Goal: Transaction & Acquisition: Book appointment/travel/reservation

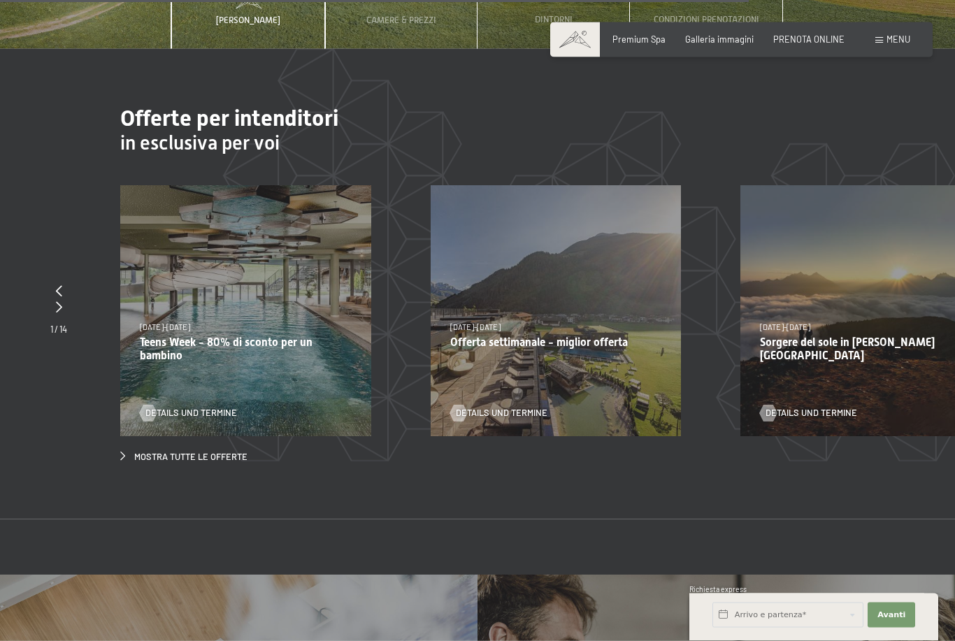
scroll to position [4148, 0]
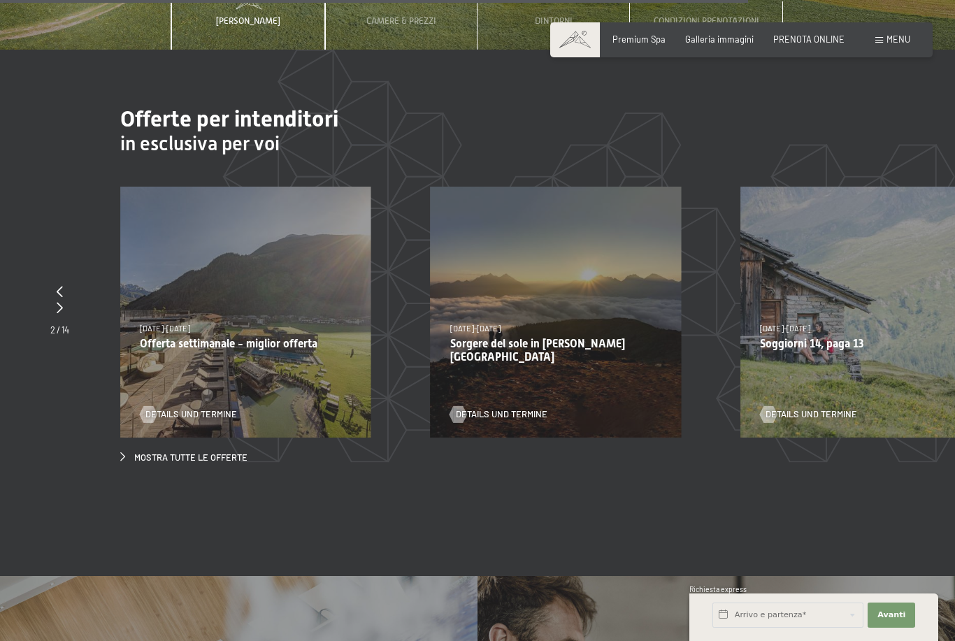
click at [57, 310] on div at bounding box center [59, 308] width 19 height 15
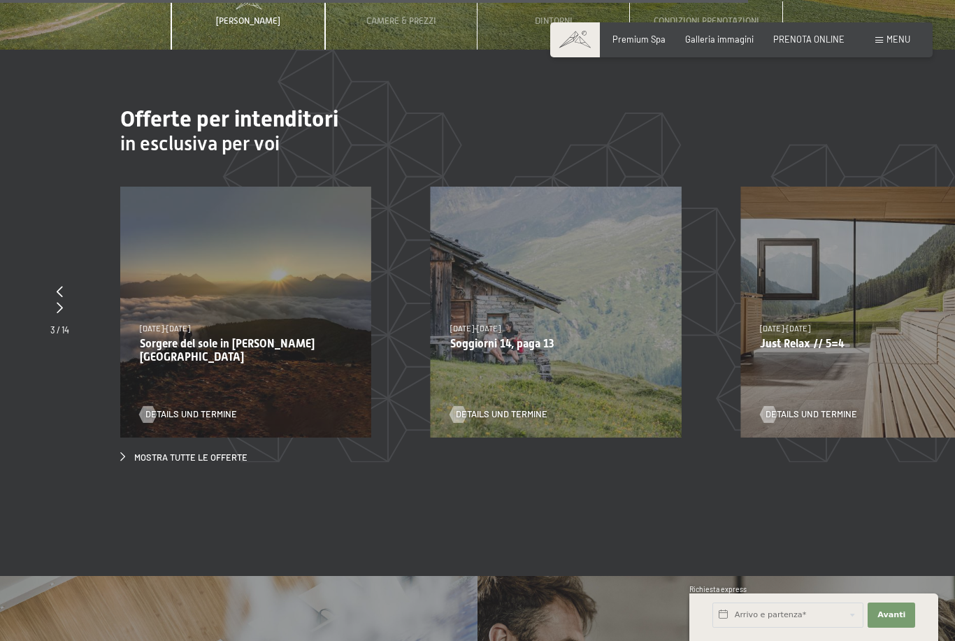
click at [54, 310] on div at bounding box center [59, 308] width 19 height 15
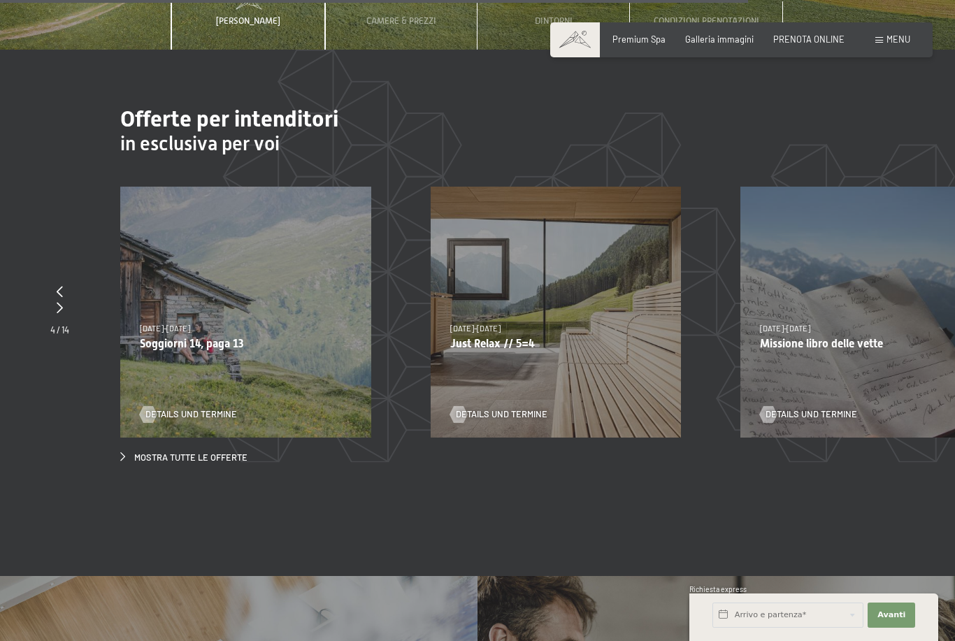
click at [50, 307] on div at bounding box center [59, 308] width 19 height 15
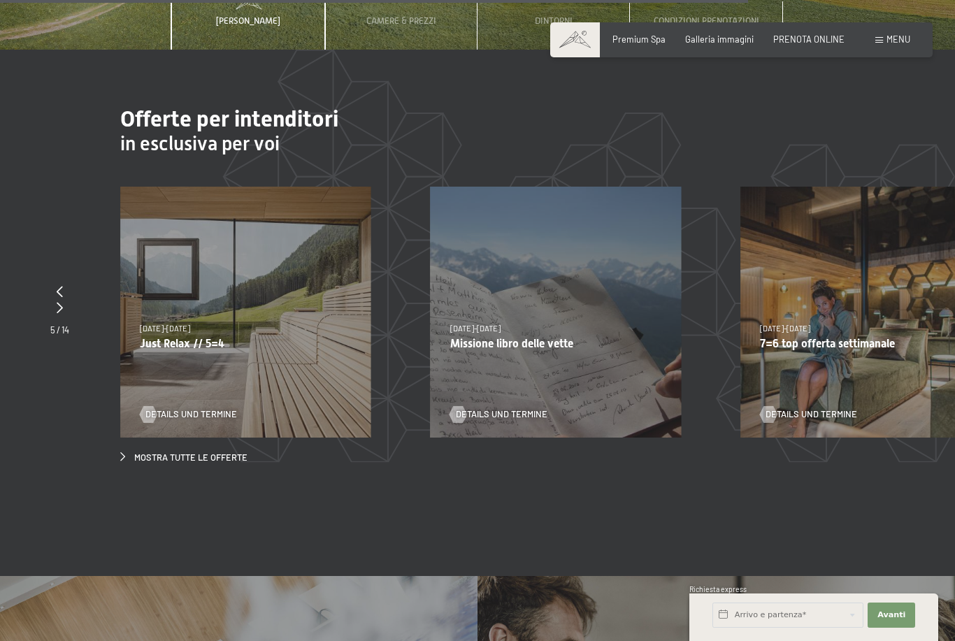
click at [55, 307] on div at bounding box center [59, 308] width 19 height 15
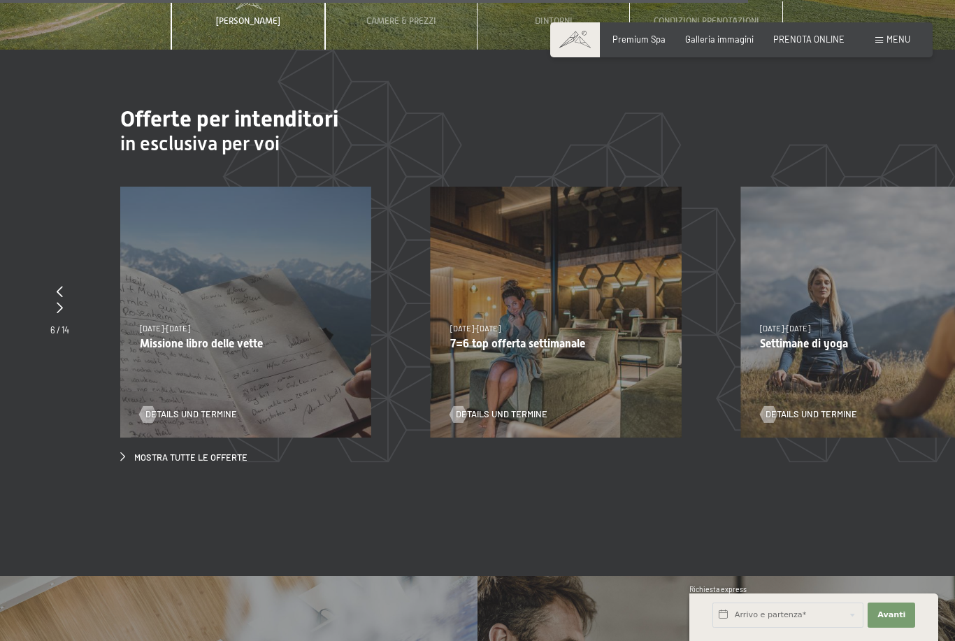
click at [58, 309] on icon at bounding box center [60, 307] width 6 height 11
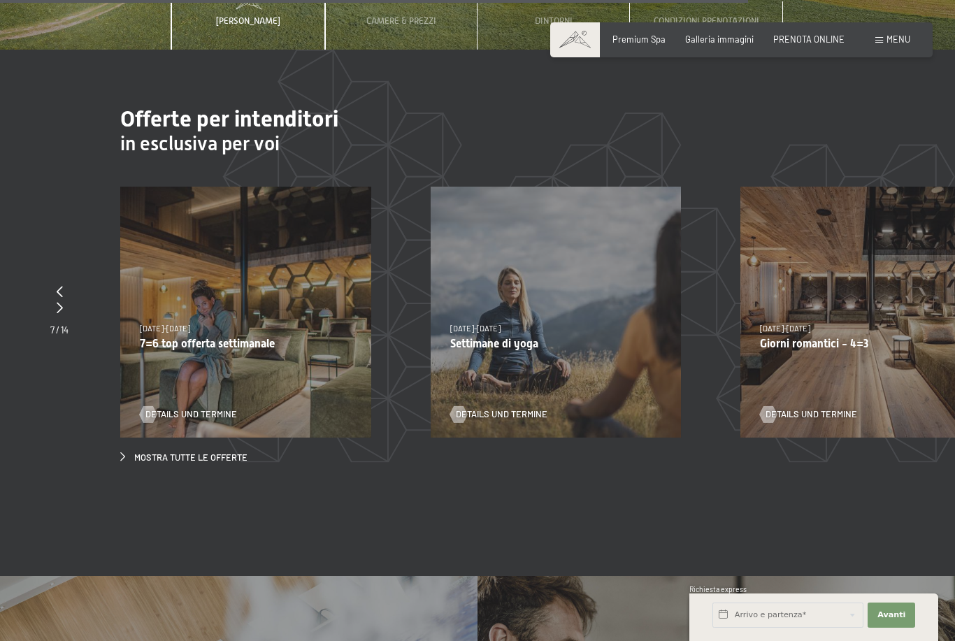
click at [818, 412] on span "Details und Termine" at bounding box center [811, 414] width 92 height 13
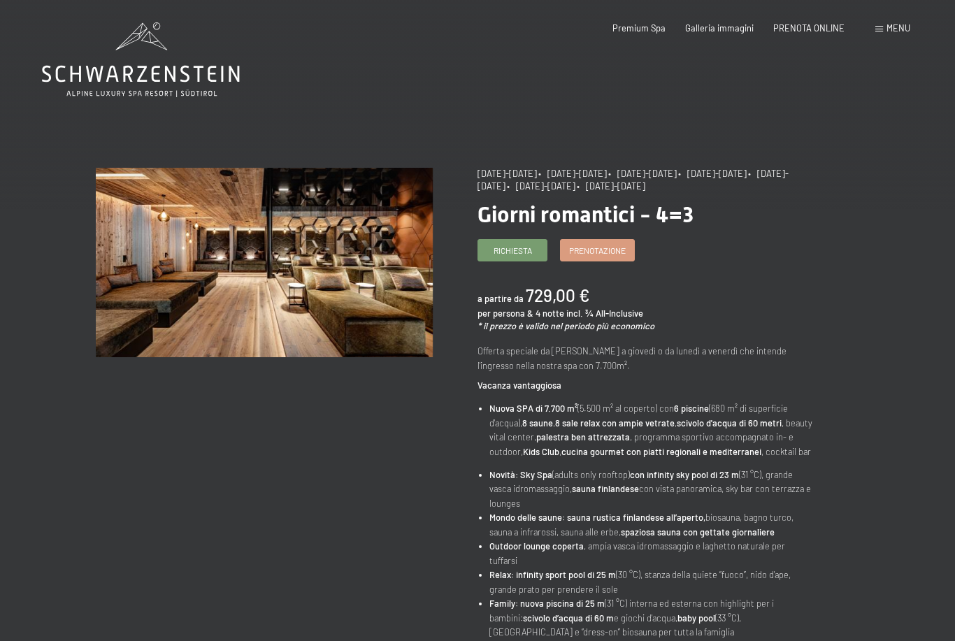
click at [611, 247] on span "Prenotazione" at bounding box center [597, 251] width 57 height 12
click at [618, 247] on span "Prenotazione" at bounding box center [597, 251] width 57 height 12
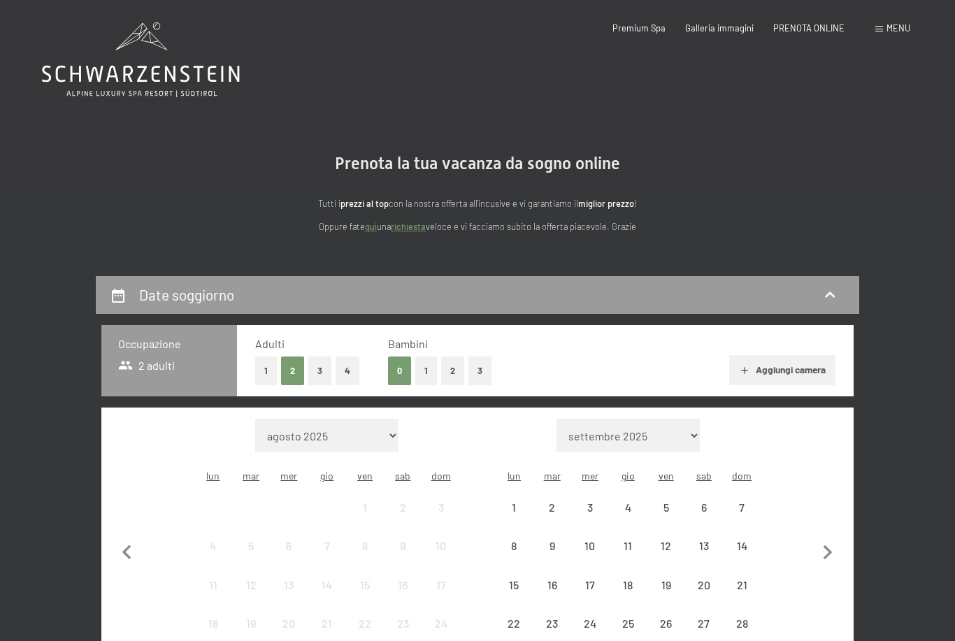
select select "2025-11-01"
select select "2025-12-01"
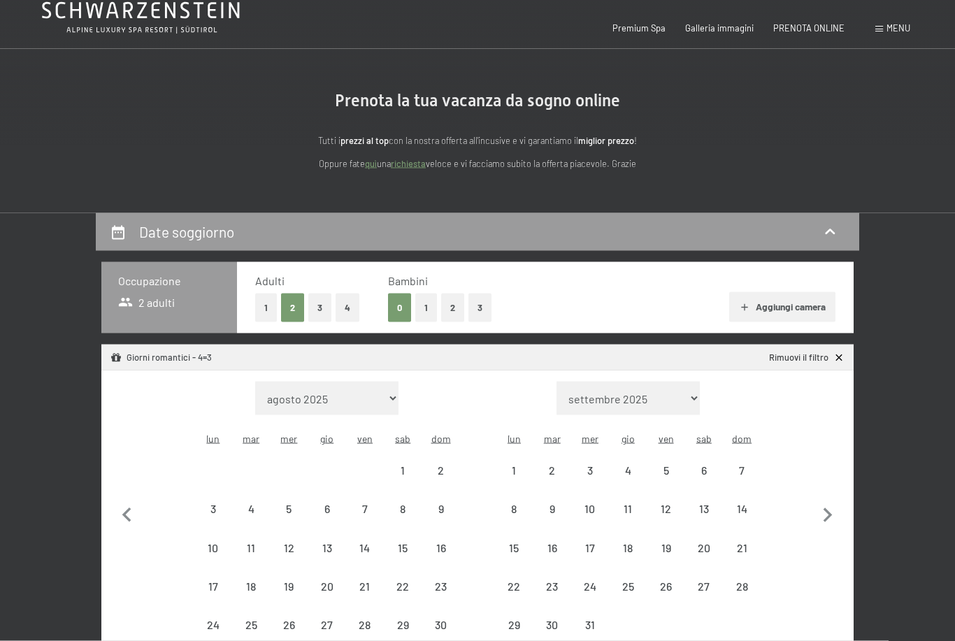
select select "2025-11-01"
select select "2025-12-01"
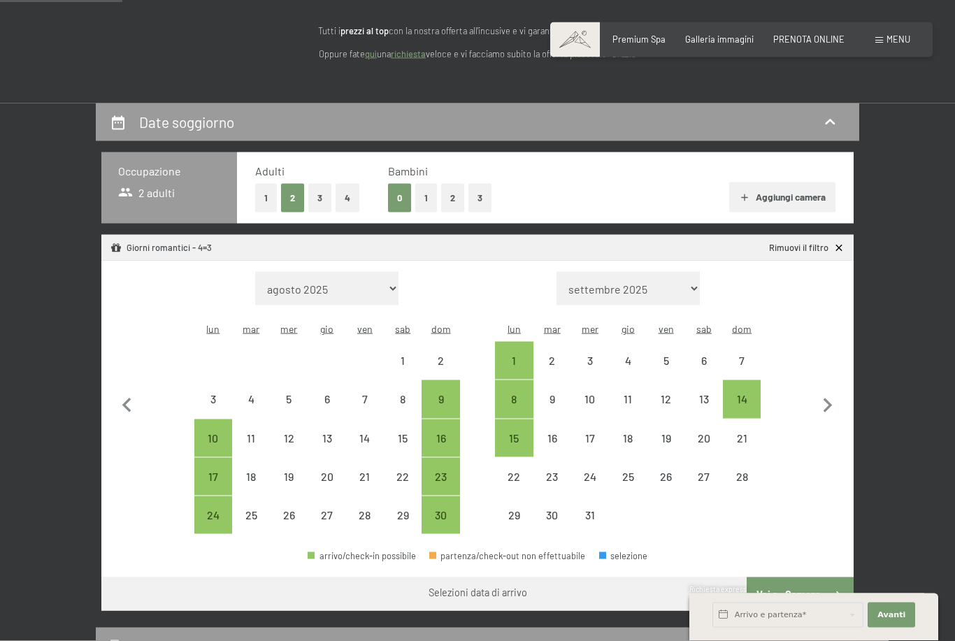
scroll to position [175, 0]
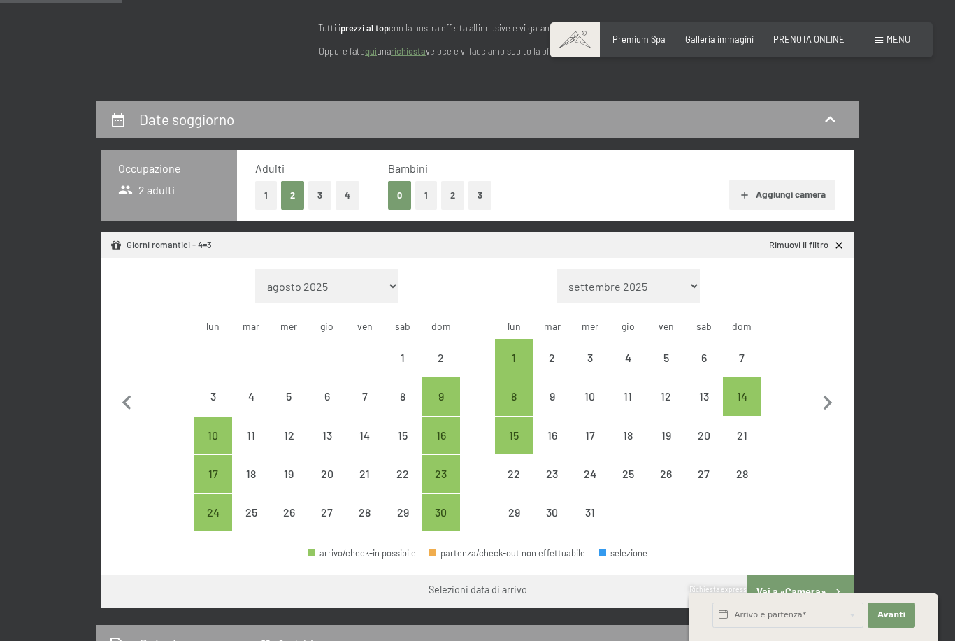
click at [836, 392] on icon "button" at bounding box center [827, 403] width 29 height 29
select select "2025-12-01"
select select "2026-01-01"
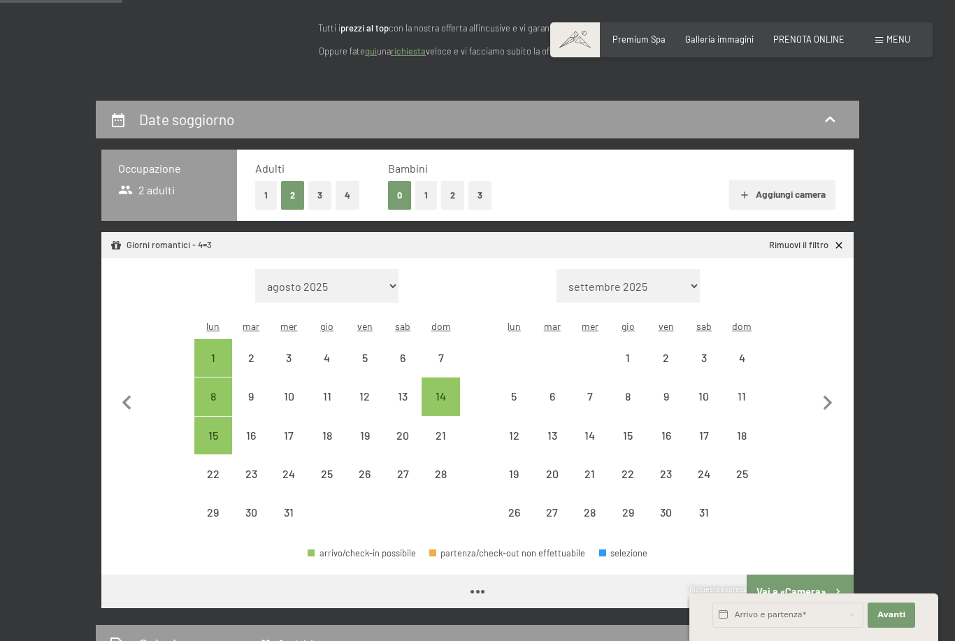
select select "2025-12-01"
select select "2026-01-01"
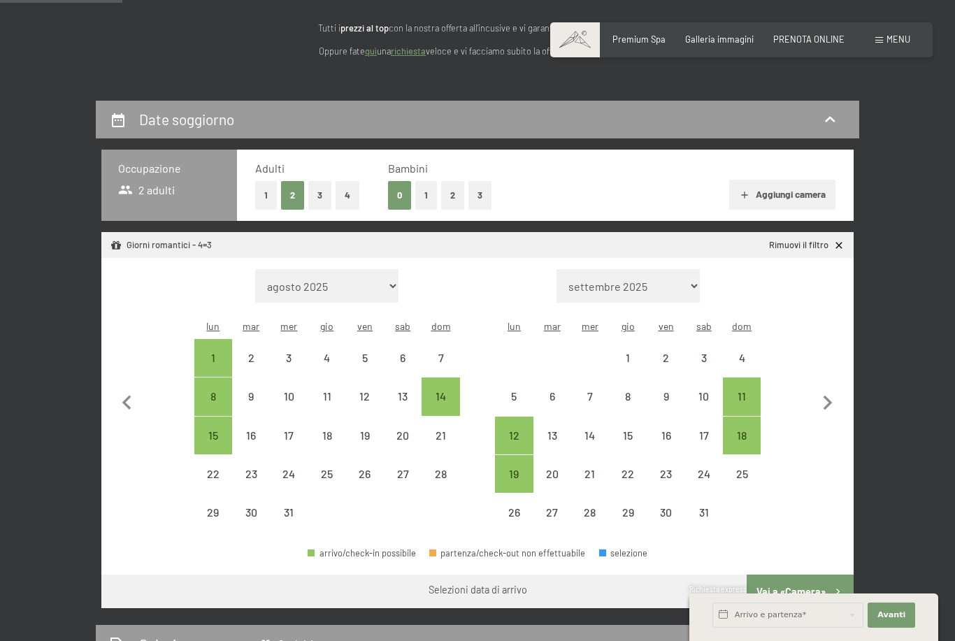
click at [831, 396] on icon "button" at bounding box center [827, 403] width 9 height 15
select select "2026-01-01"
select select "2026-02-01"
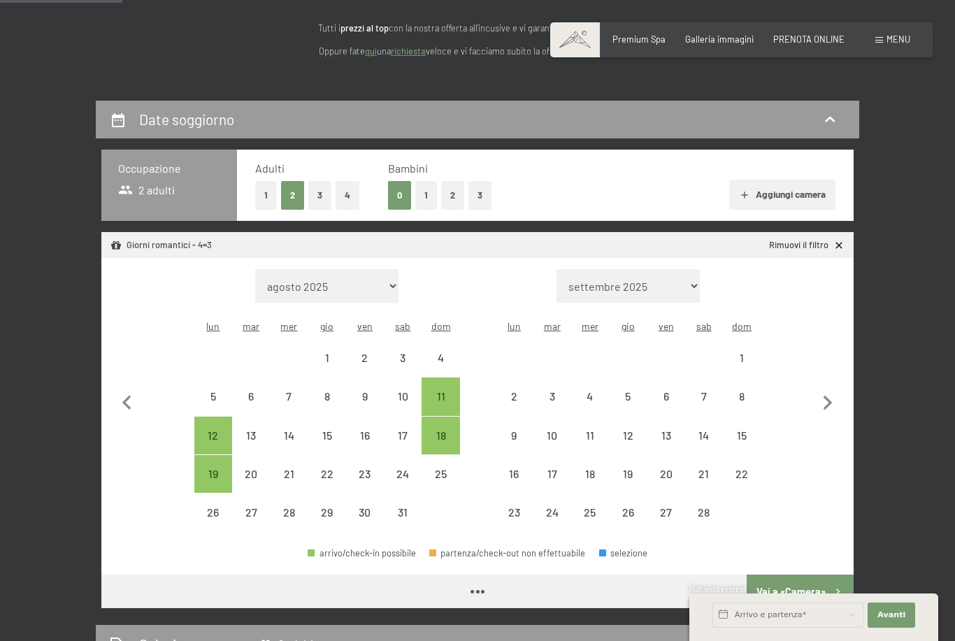
select select "2026-01-01"
select select "2026-02-01"
click at [834, 391] on icon "button" at bounding box center [827, 403] width 29 height 29
select select "2026-02-01"
select select "2026-03-01"
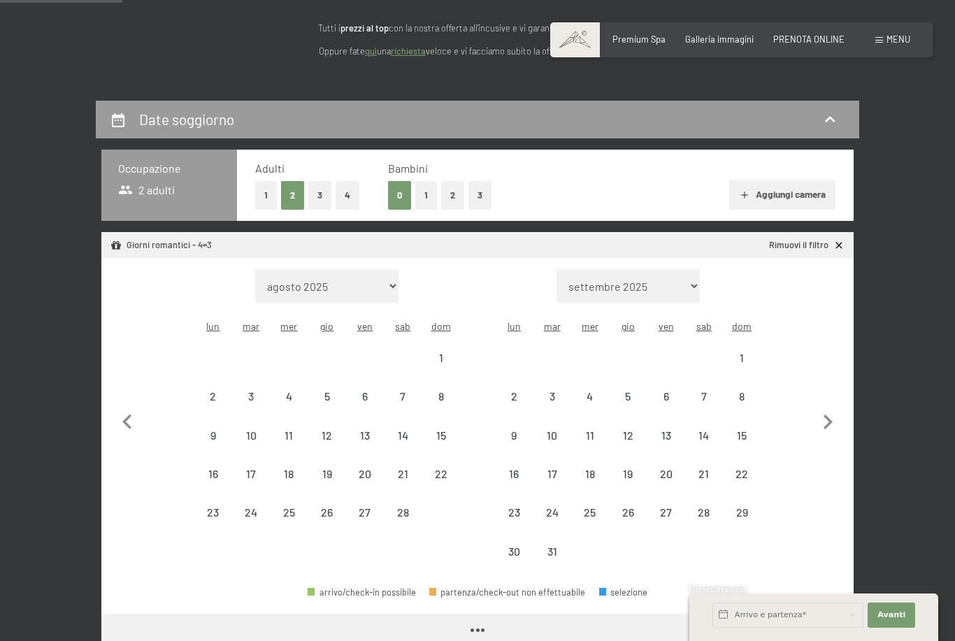
click at [833, 391] on button "button" at bounding box center [827, 419] width 29 height 301
select select "2026-03-01"
select select "2026-04-01"
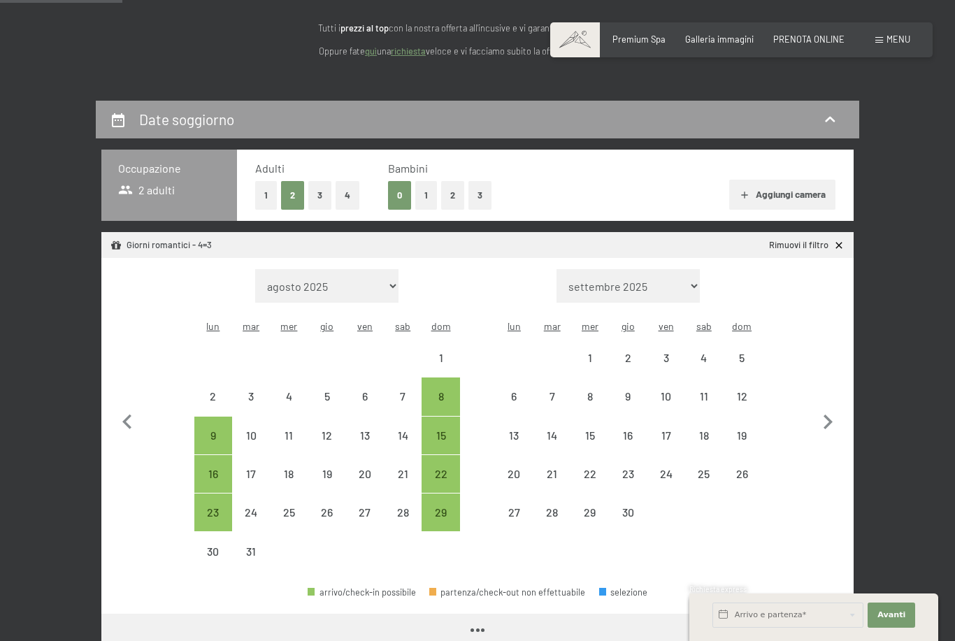
click at [835, 387] on button "button" at bounding box center [827, 419] width 29 height 301
select select "2026-04-01"
select select "2026-05-01"
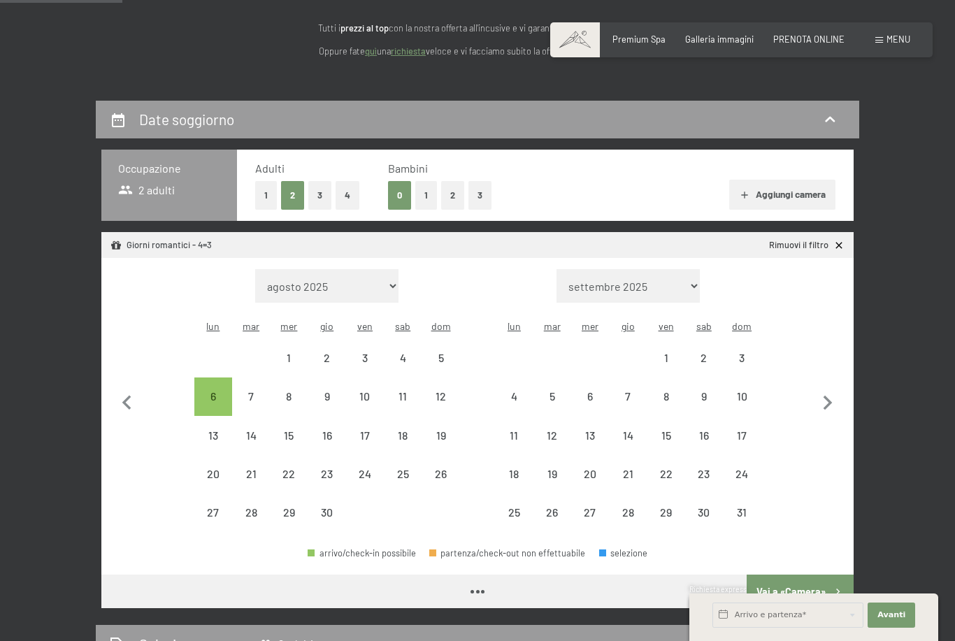
click at [834, 389] on icon "button" at bounding box center [827, 403] width 29 height 29
select select "2026-05-01"
select select "2026-06-01"
click at [832, 389] on icon "button" at bounding box center [827, 403] width 29 height 29
select select "2026-06-01"
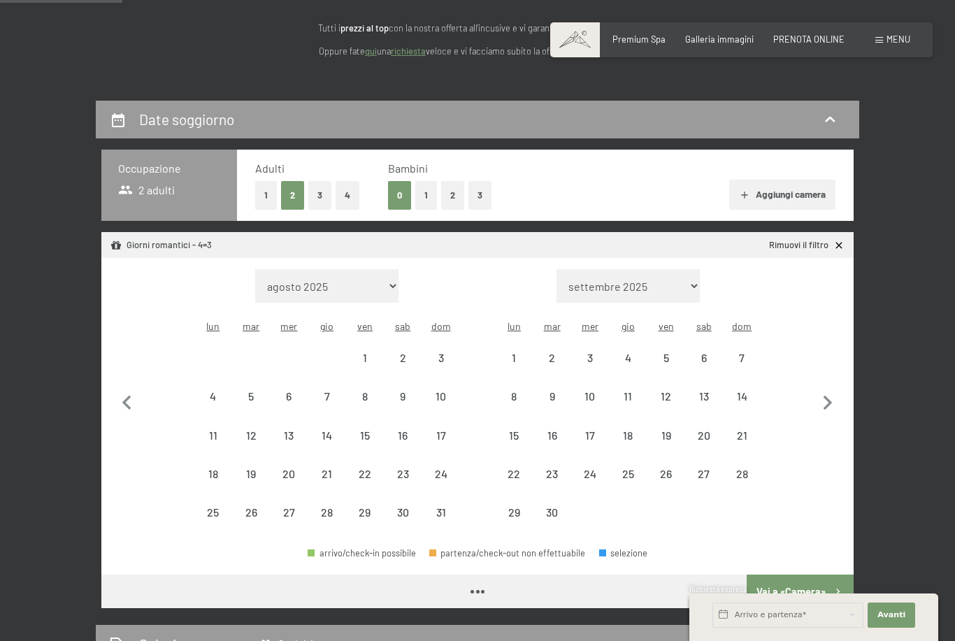
select select "2026-07-01"
select select "2026-06-01"
select select "2026-07-01"
click at [829, 396] on icon "button" at bounding box center [827, 403] width 9 height 15
select select "2026-07-01"
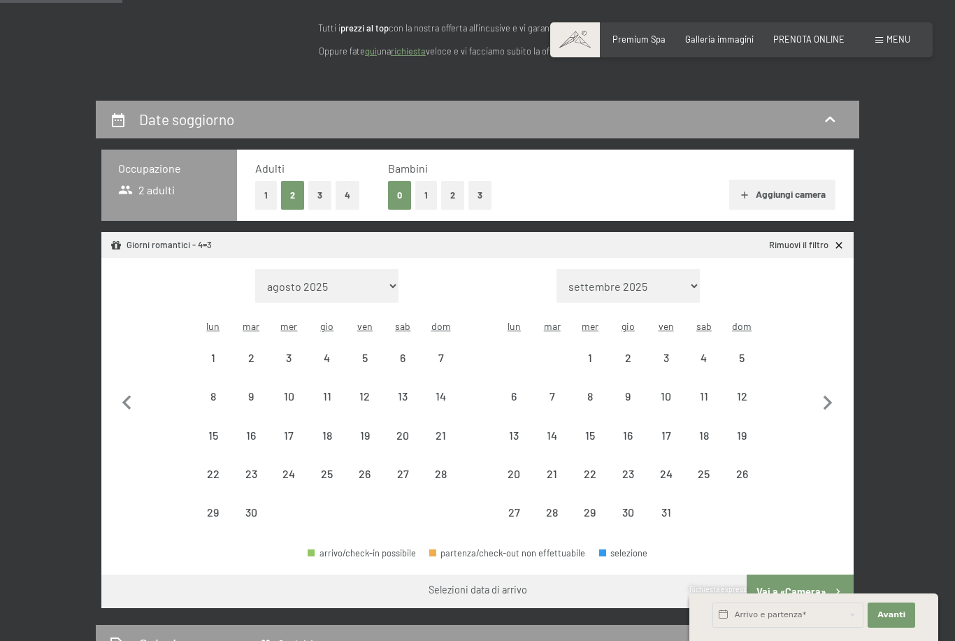
select select "2026-08-01"
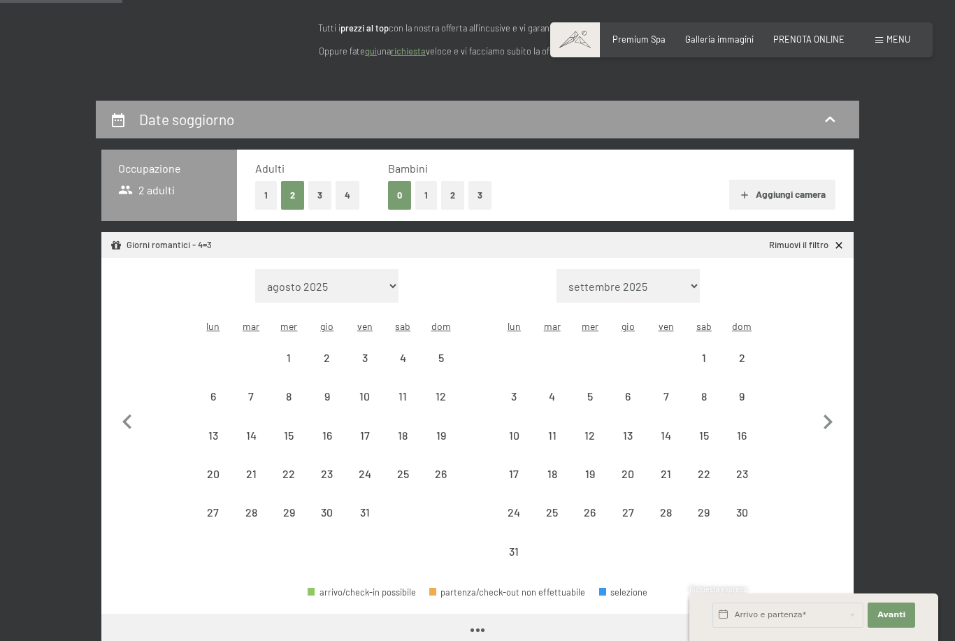
select select "2026-07-01"
select select "2026-08-01"
click at [829, 390] on button "button" at bounding box center [827, 419] width 29 height 301
select select "2026-08-01"
select select "2026-09-01"
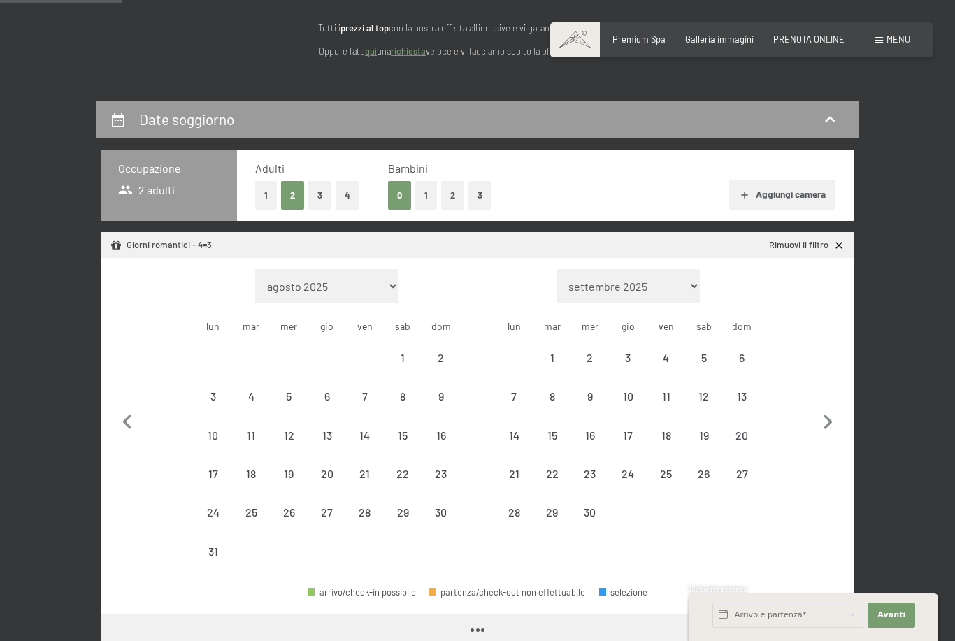
select select "2026-08-01"
select select "2026-09-01"
click at [832, 394] on button "button" at bounding box center [827, 419] width 29 height 301
select select "2026-09-01"
select select "2026-10-01"
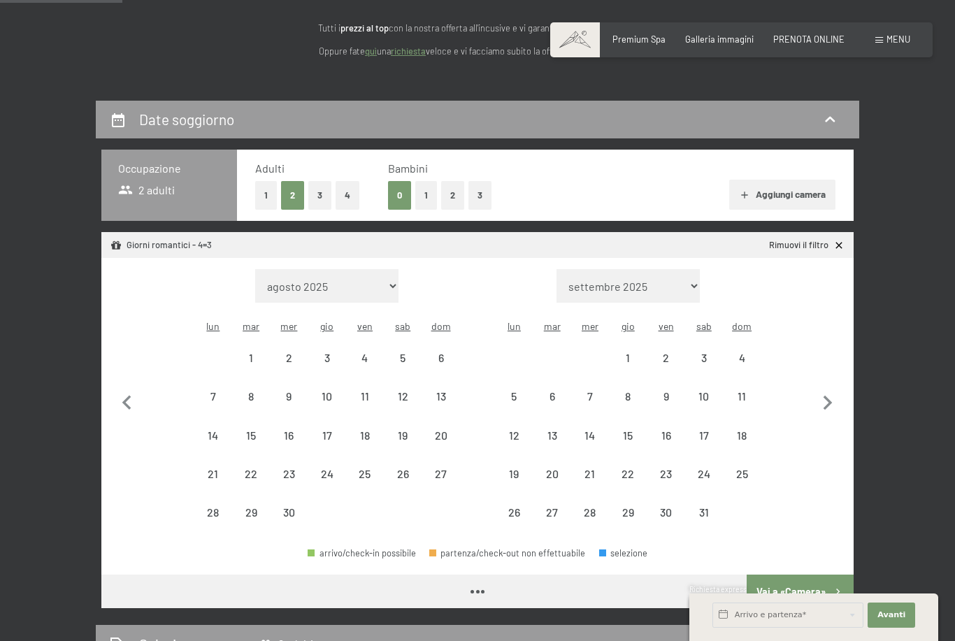
select select "2026-09-01"
select select "2026-10-01"
click at [832, 396] on icon "button" at bounding box center [827, 403] width 29 height 29
select select "2026-10-01"
select select "2026-11-01"
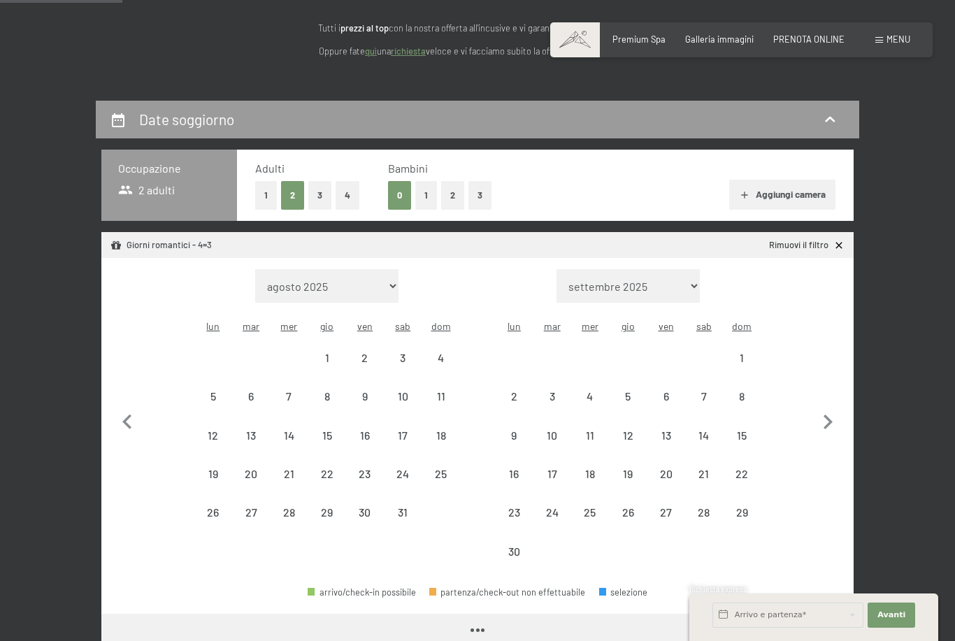
select select "2026-10-01"
select select "2026-11-01"
click at [830, 414] on icon "button" at bounding box center [827, 421] width 9 height 15
select select "2026-11-01"
select select "2026-12-01"
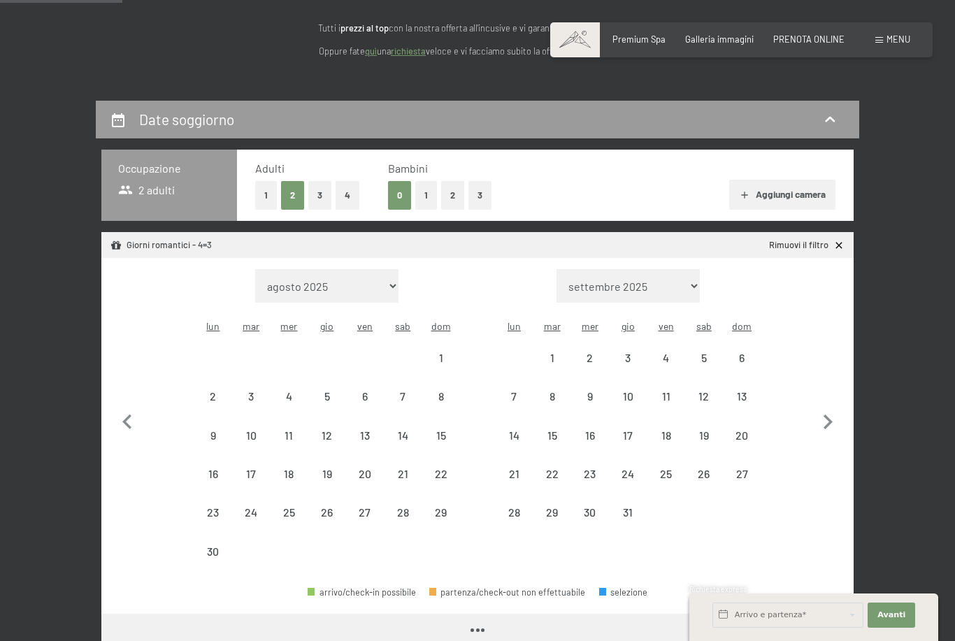
select select "2026-11-01"
select select "2026-12-01"
click at [135, 412] on icon "button" at bounding box center [127, 421] width 29 height 29
select select "2026-10-01"
select select "2026-11-01"
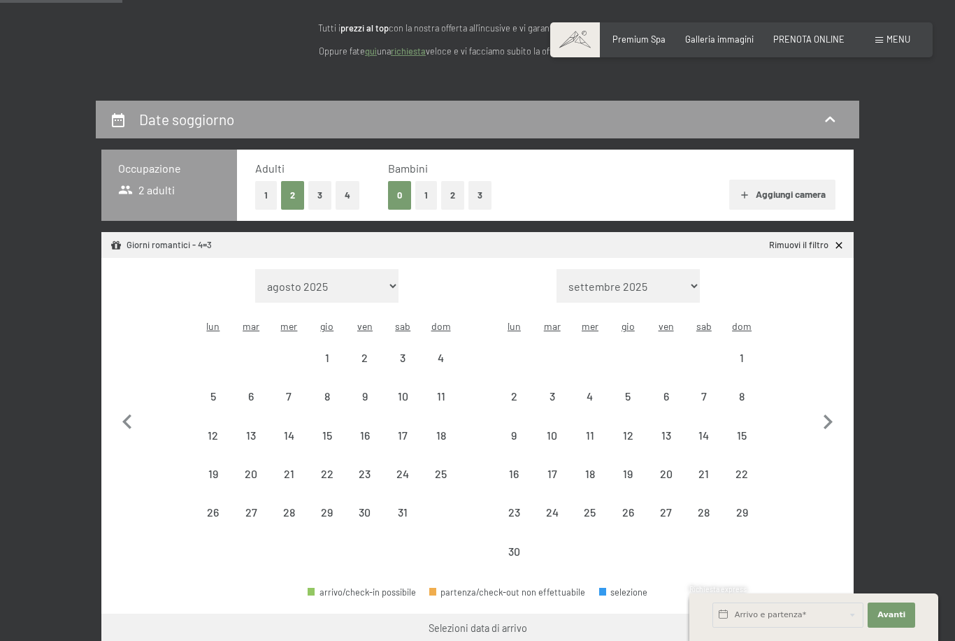
click at [744, 391] on div "8" at bounding box center [741, 408] width 35 height 35
select select "2026-10-01"
select select "2026-11-01"
click at [630, 430] on div "12" at bounding box center [627, 447] width 35 height 35
select select "2026-10-01"
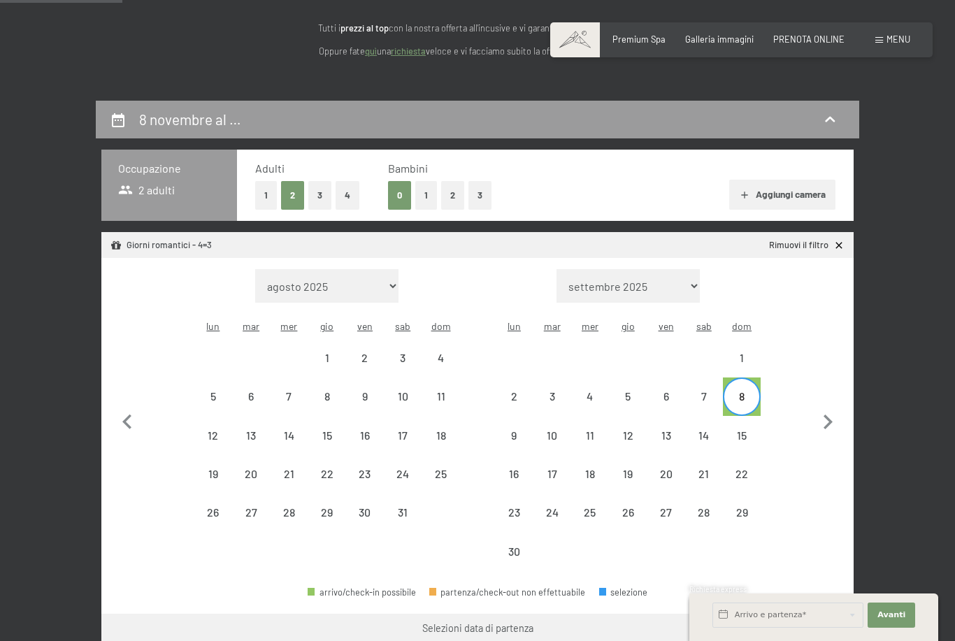
select select "2026-11-01"
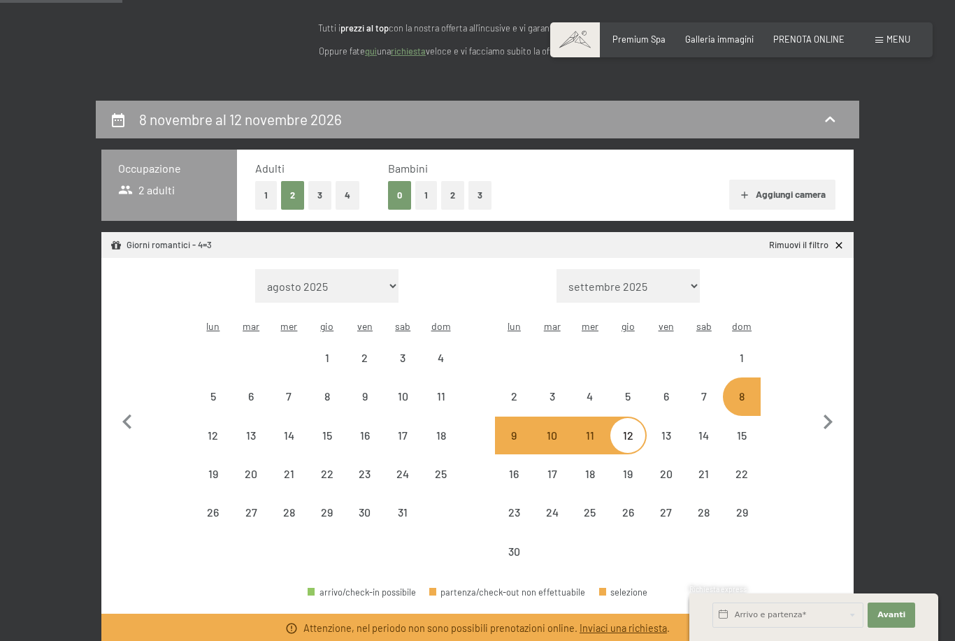
select select "2025-11-01"
select select "2025-12-01"
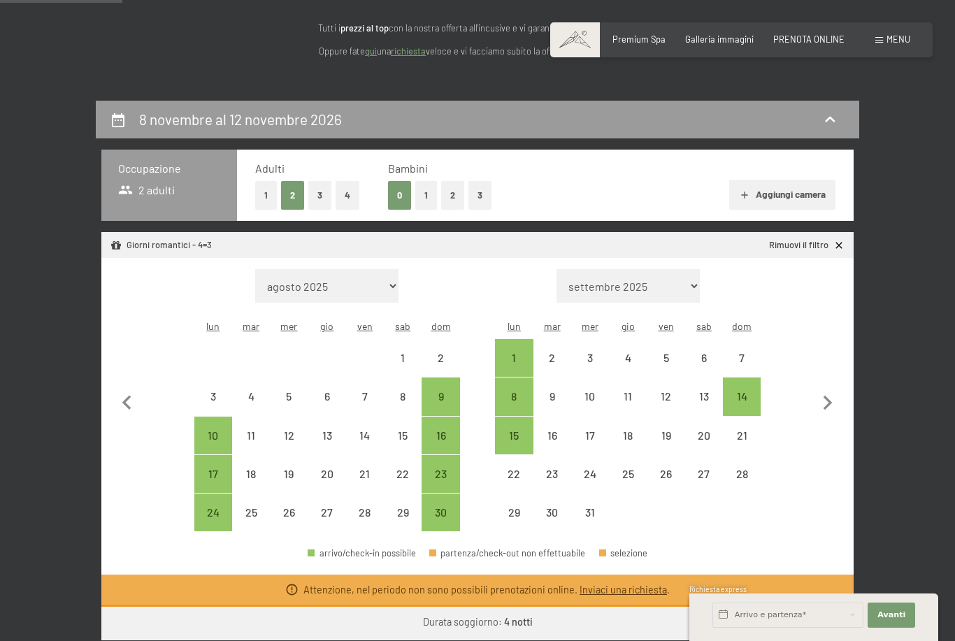
click at [825, 396] on icon "button" at bounding box center [827, 403] width 29 height 29
select select "2025-12-01"
select select "2026-01-01"
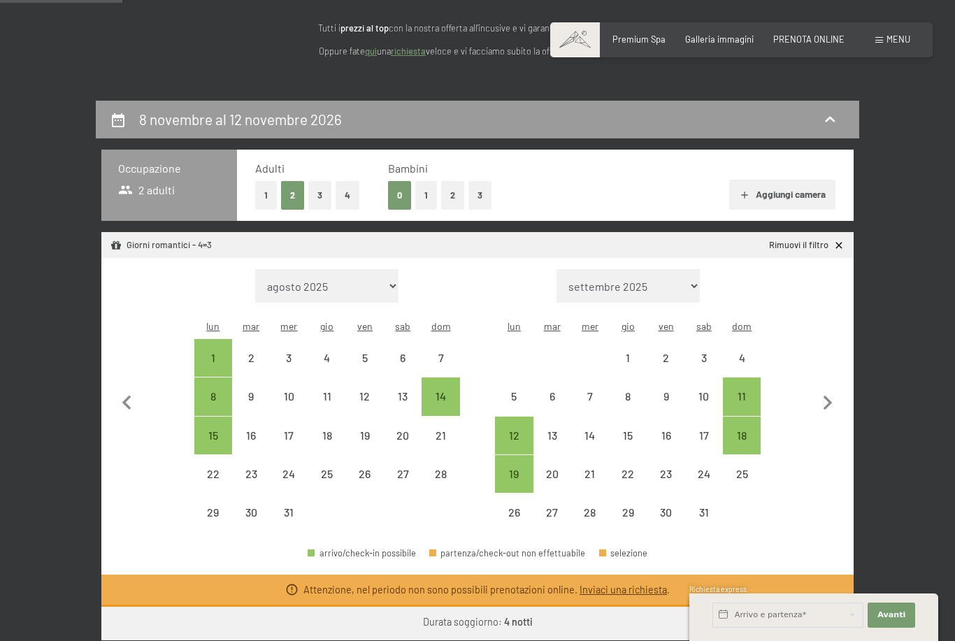
click at [830, 396] on icon "button" at bounding box center [827, 403] width 9 height 15
select select "2026-01-01"
select select "2026-02-01"
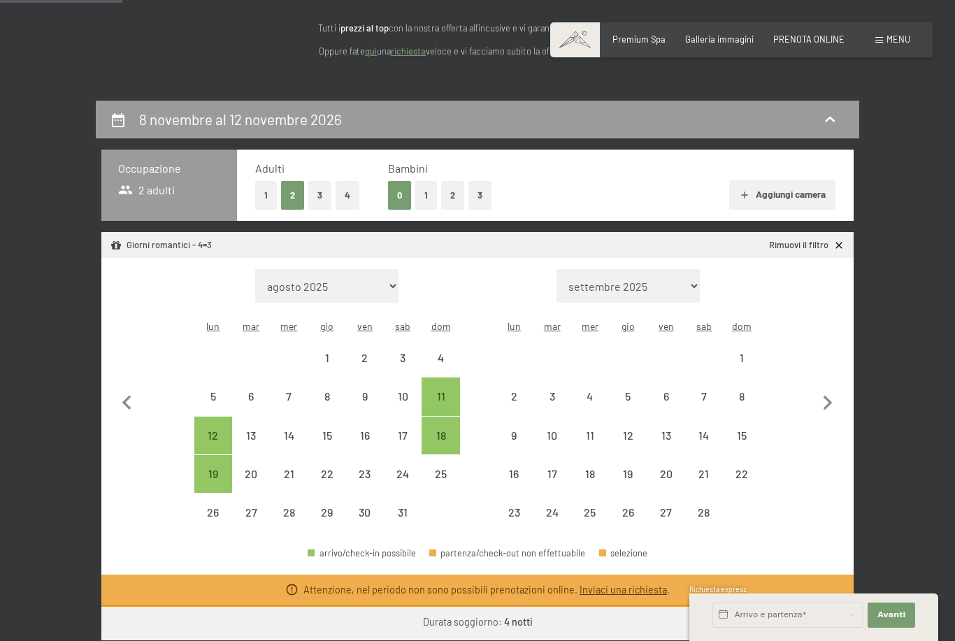
click at [830, 396] on icon "button" at bounding box center [827, 403] width 29 height 29
select select "2026-02-01"
select select "2026-03-01"
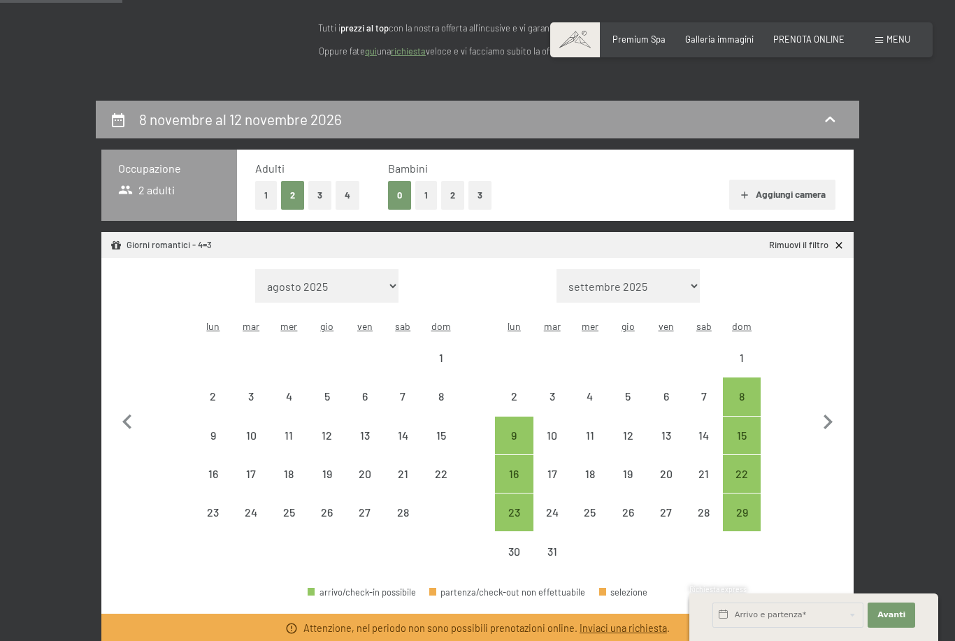
click at [836, 407] on icon "button" at bounding box center [827, 421] width 29 height 29
select select "2026-03-01"
select select "2026-04-01"
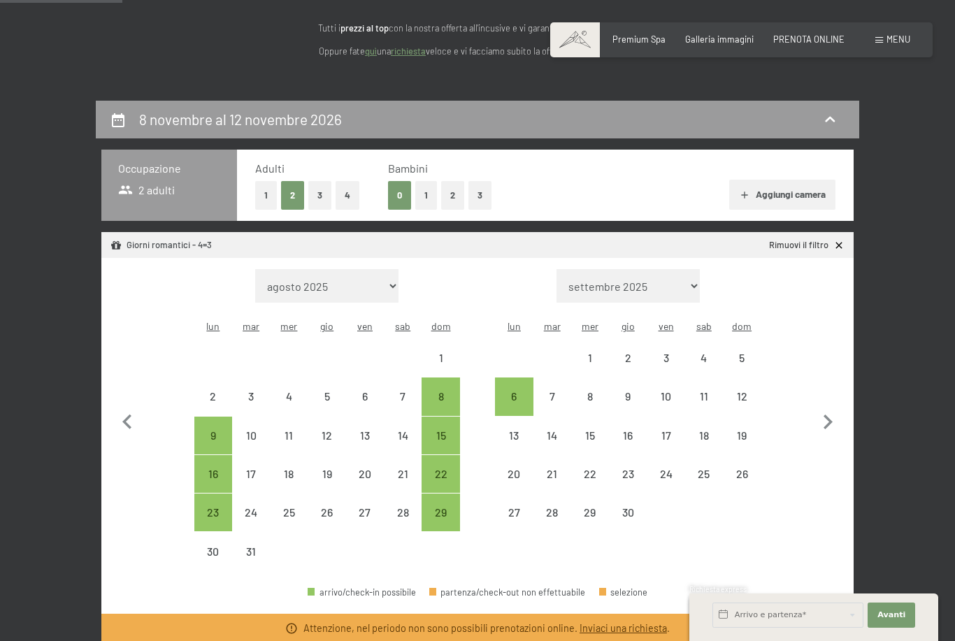
click at [834, 407] on icon "button" at bounding box center [827, 421] width 29 height 29
select select "2026-04-01"
select select "2026-05-01"
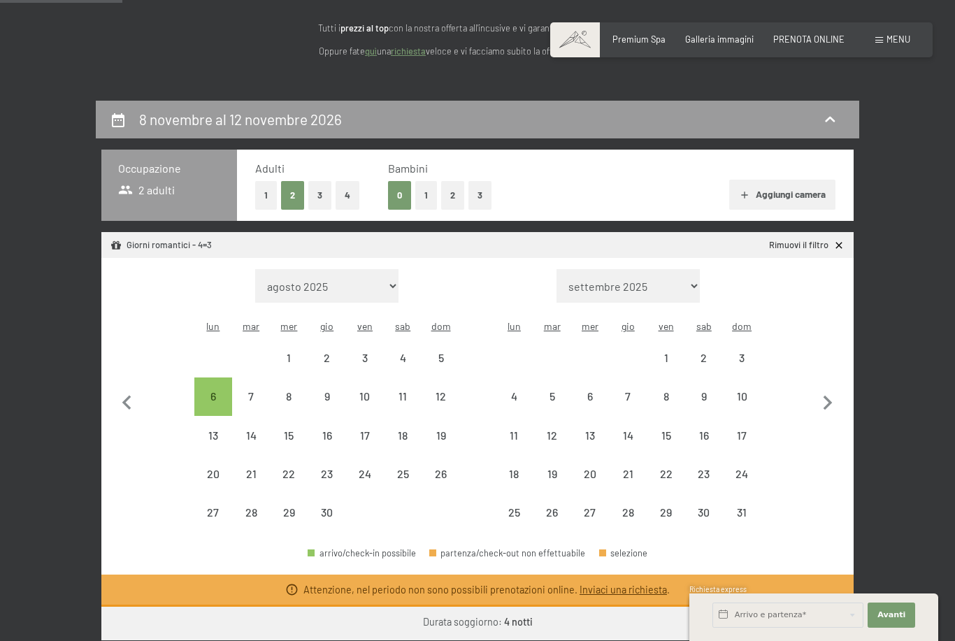
click at [827, 398] on icon "button" at bounding box center [827, 403] width 29 height 29
select select "2026-05-01"
select select "2026-06-01"
click at [830, 396] on icon "button" at bounding box center [827, 403] width 9 height 15
select select "2026-06-01"
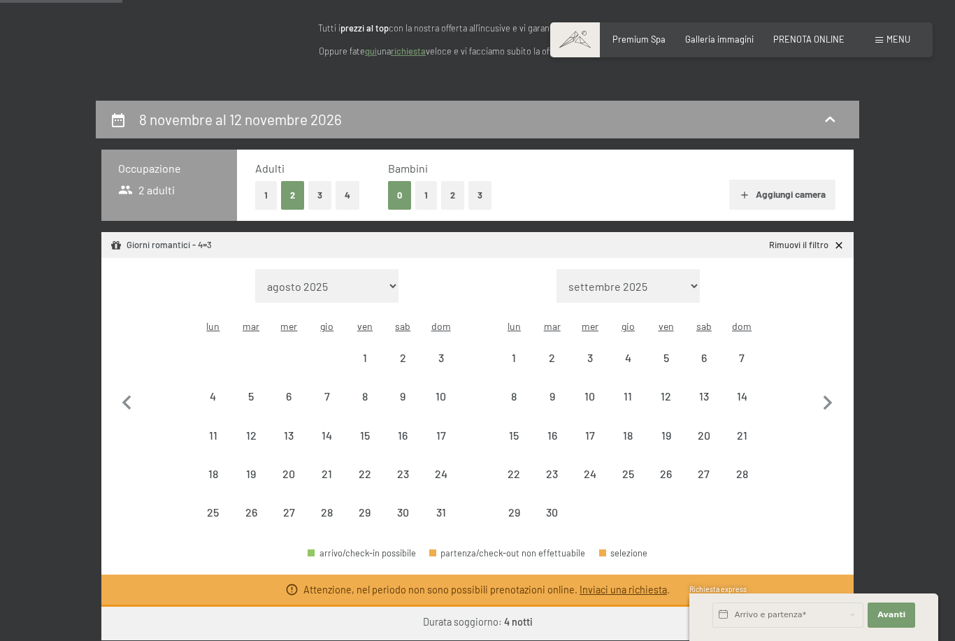
select select "2026-07-01"
click at [830, 396] on icon "button" at bounding box center [827, 403] width 9 height 15
select select "2026-07-01"
select select "2026-08-01"
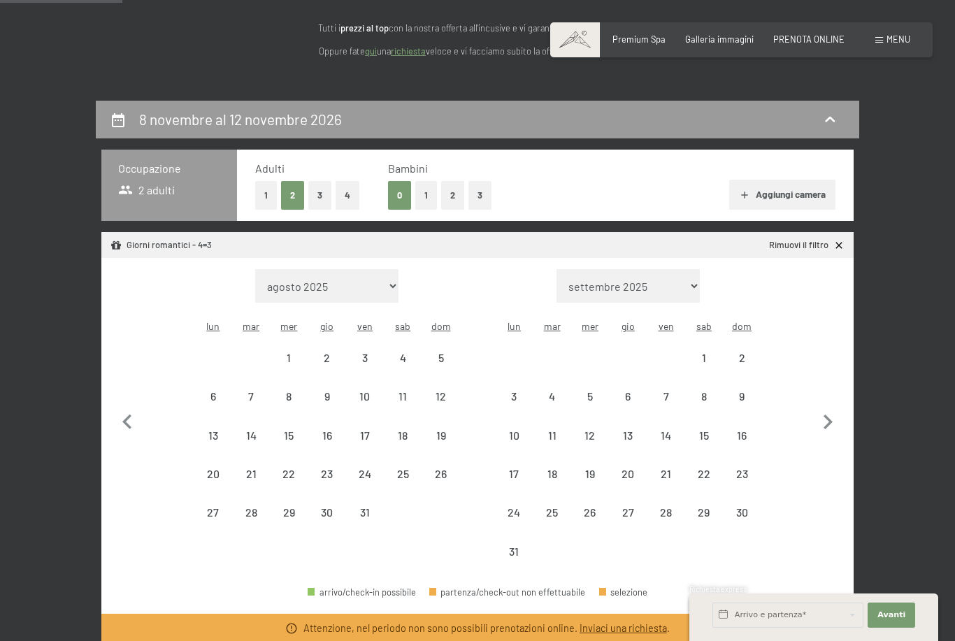
click at [833, 396] on button "button" at bounding box center [827, 419] width 29 height 301
select select "2026-08-01"
select select "2026-09-01"
click at [837, 407] on icon "button" at bounding box center [827, 421] width 29 height 29
select select "2026-09-01"
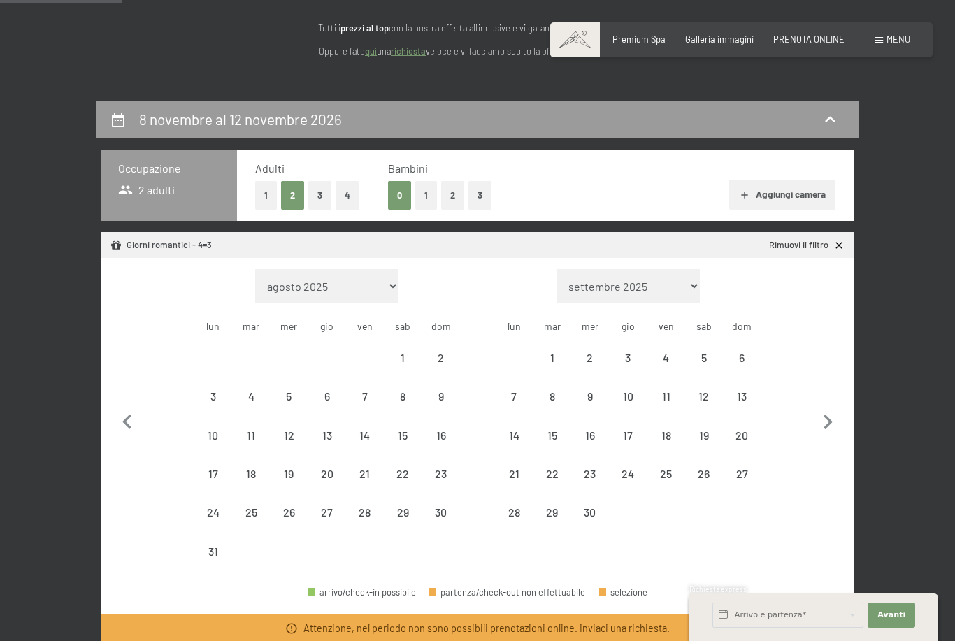
select select "2026-10-01"
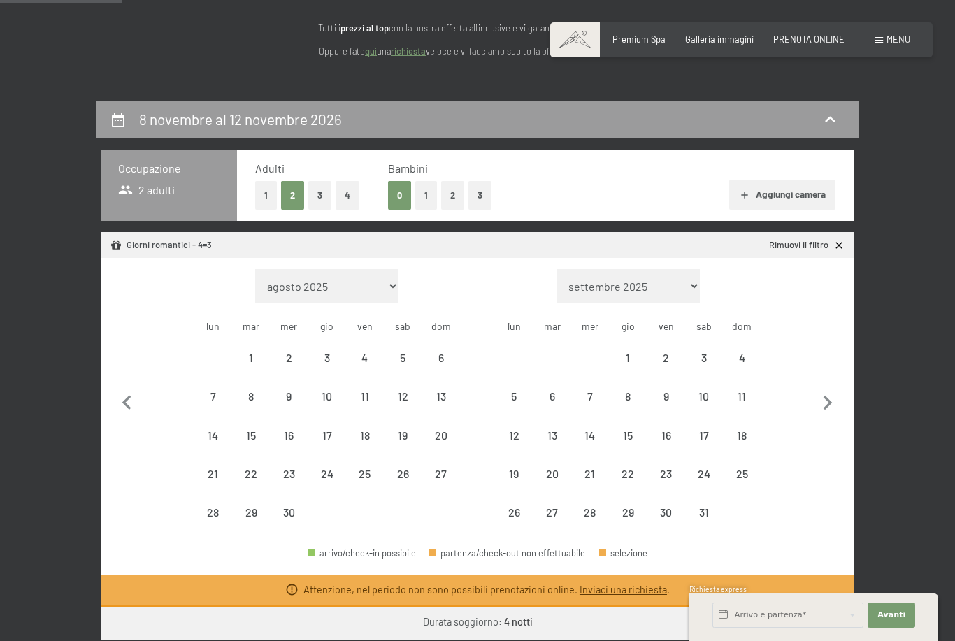
click at [829, 396] on icon "button" at bounding box center [827, 403] width 9 height 15
select select "2026-10-01"
select select "2026-11-01"
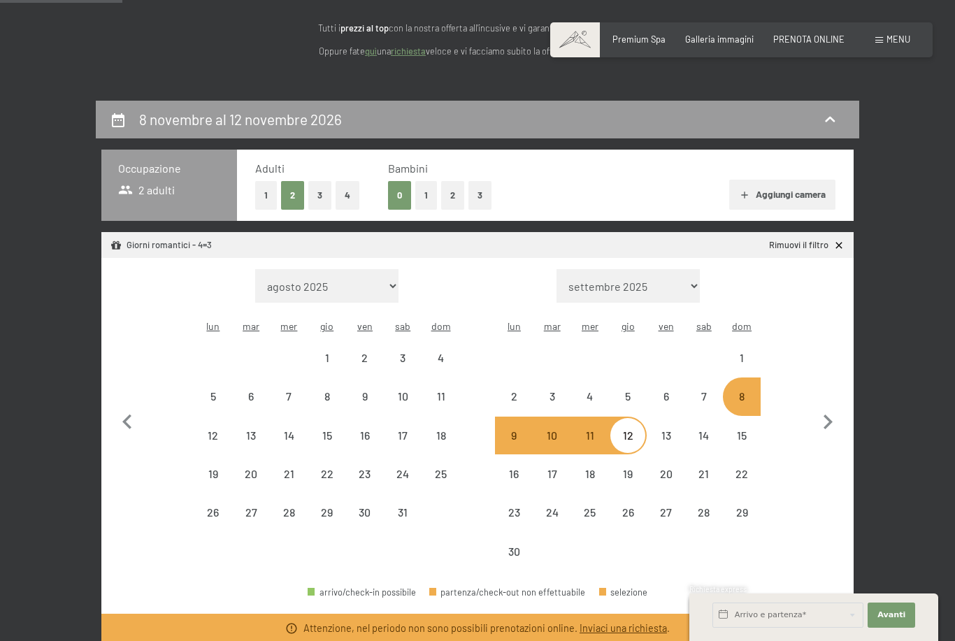
click at [839, 341] on button "button" at bounding box center [827, 419] width 29 height 301
select select "2026-11-01"
select select "2026-12-01"
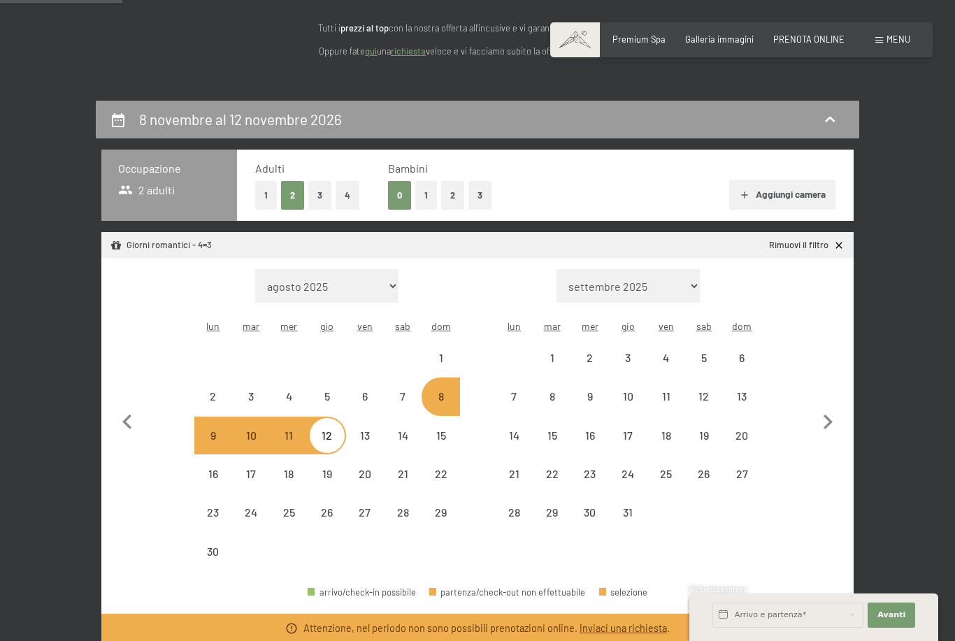
click at [827, 319] on button "button" at bounding box center [827, 419] width 29 height 301
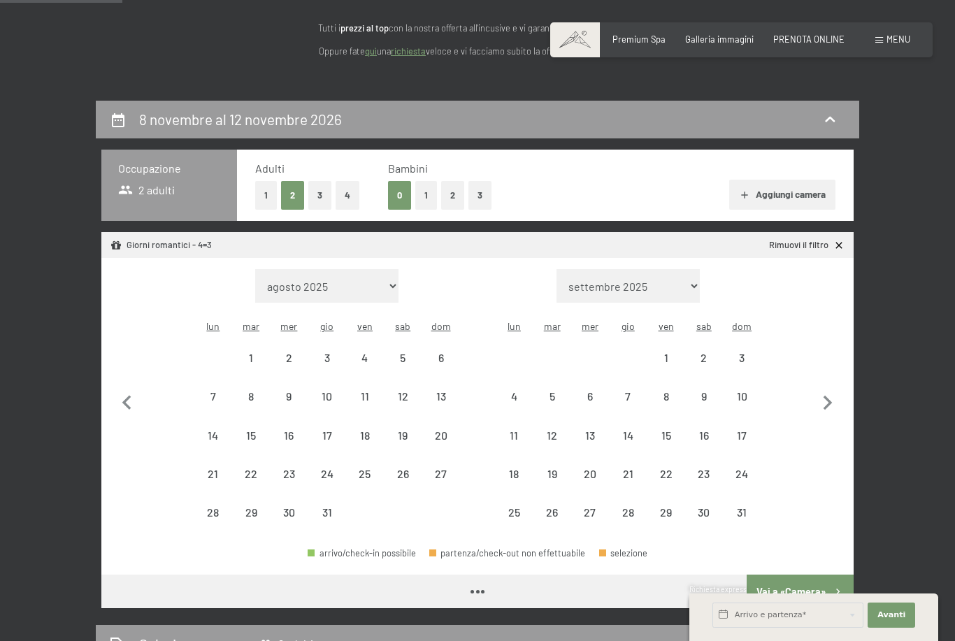
select select "2026-12-01"
select select "2027-01-01"
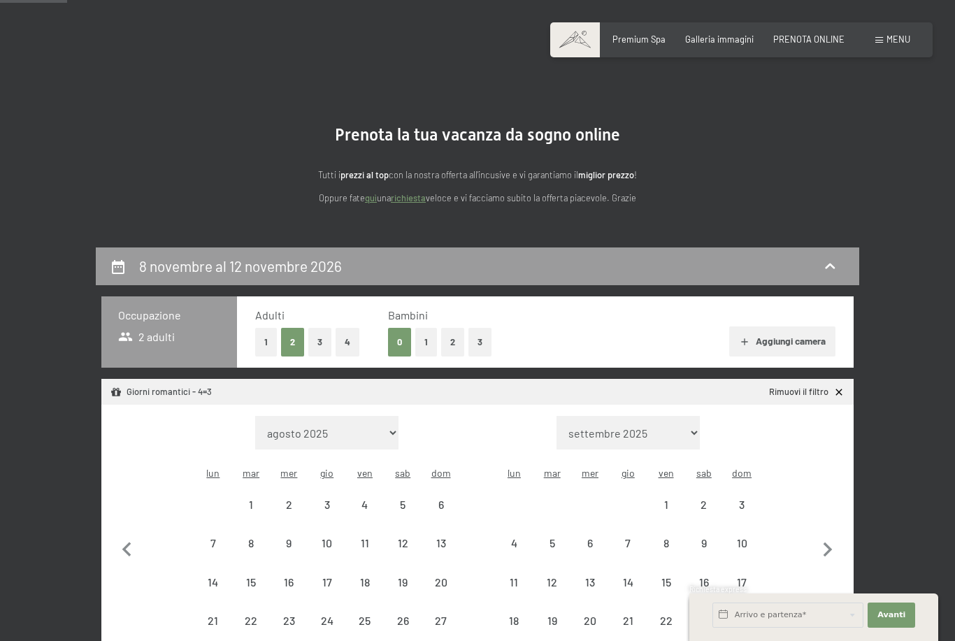
scroll to position [0, 0]
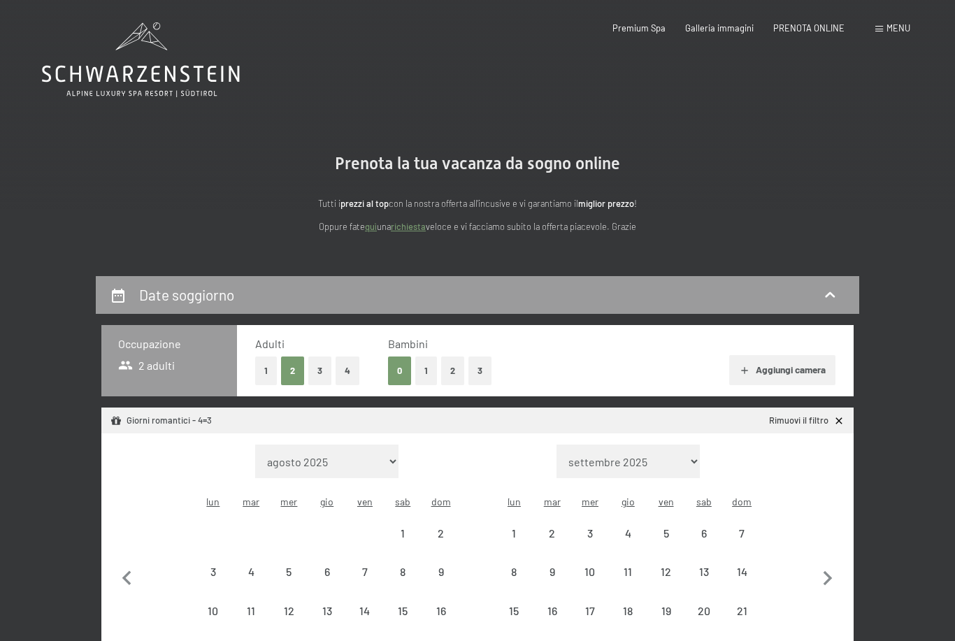
select select "2025-11-01"
select select "2025-12-01"
select select "2025-11-01"
select select "2025-12-01"
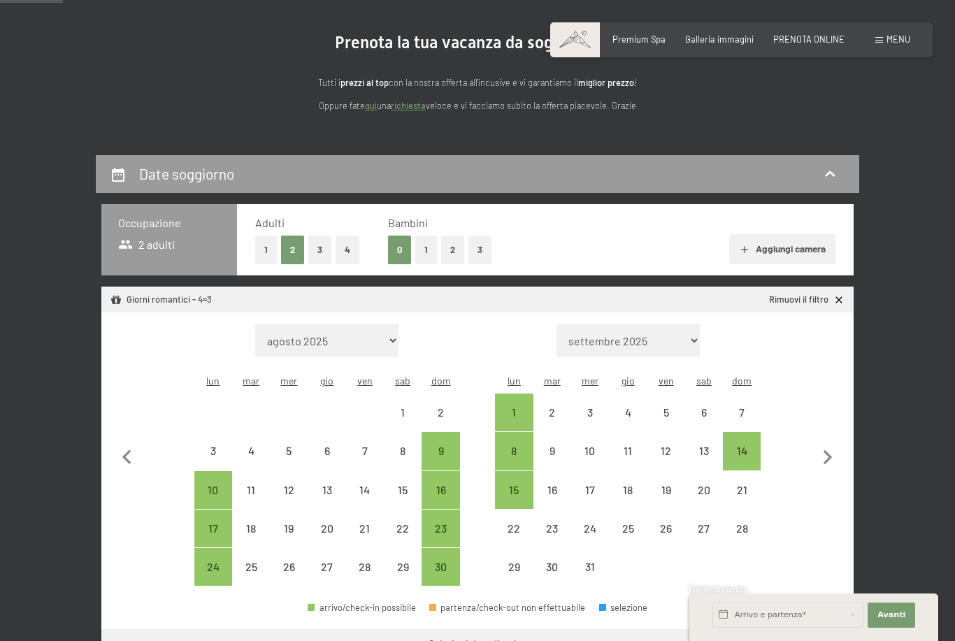
scroll to position [124, 0]
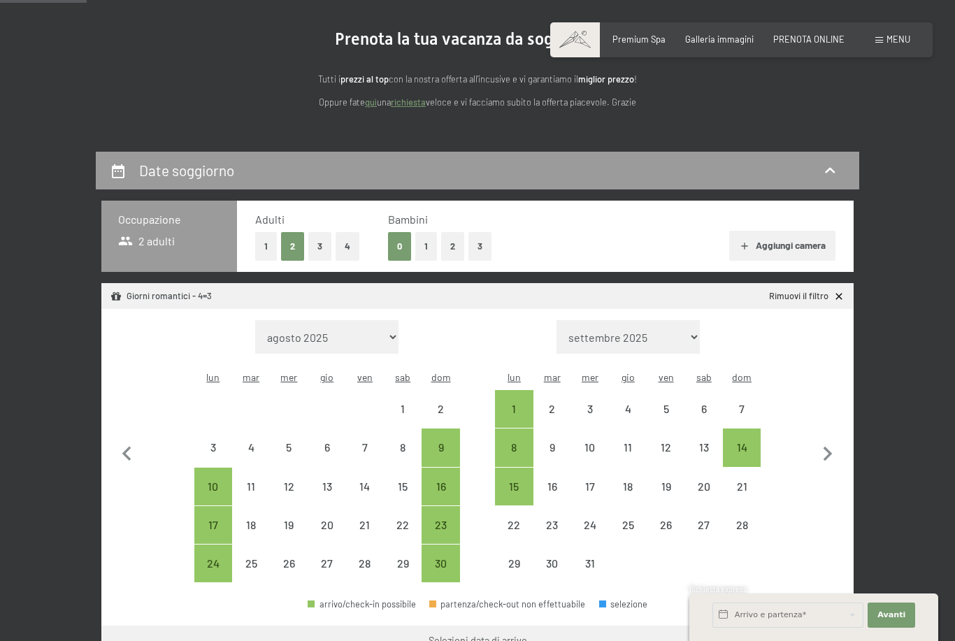
click at [830, 447] on icon "button" at bounding box center [827, 454] width 9 height 15
select select "2025-12-01"
select select "2026-01-01"
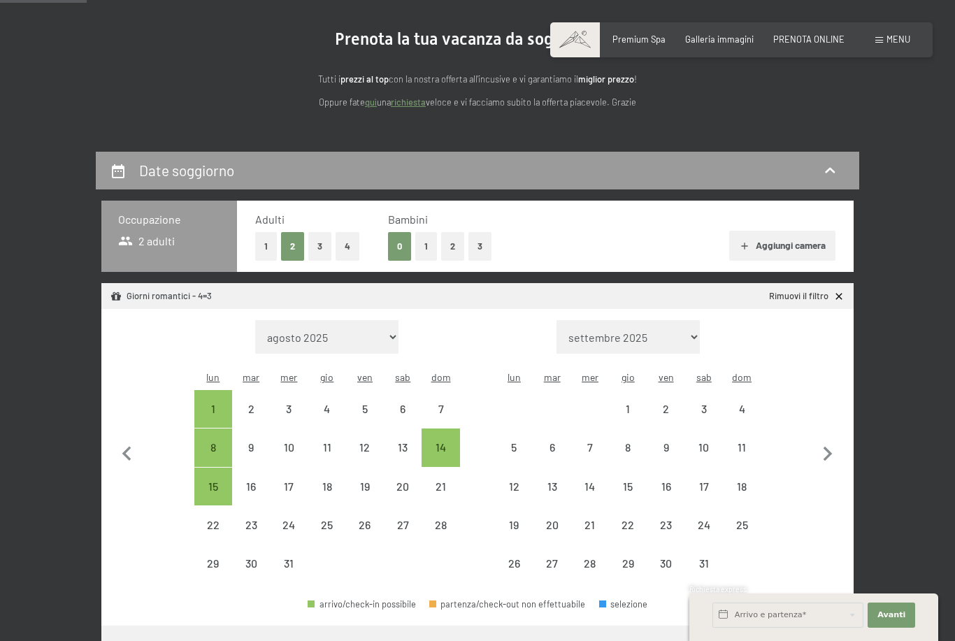
select select "2025-12-01"
select select "2026-01-01"
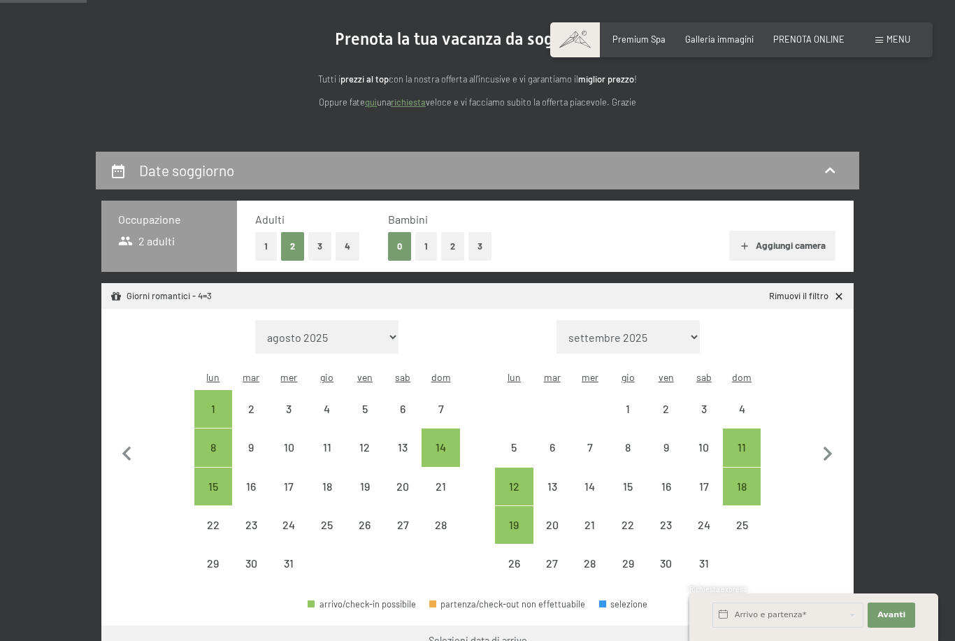
click at [831, 447] on icon "button" at bounding box center [827, 454] width 9 height 15
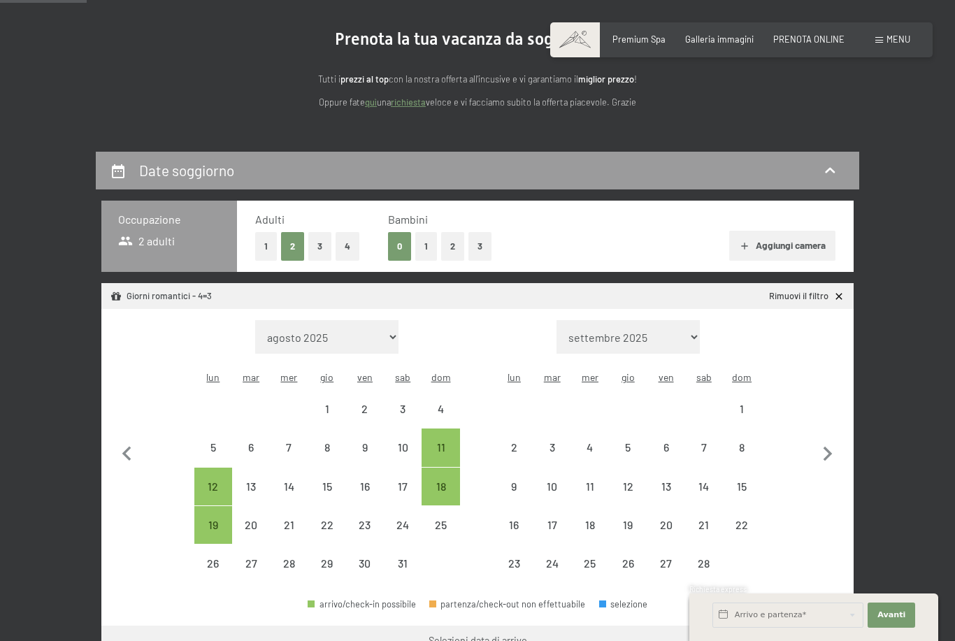
select select "2026-01-01"
select select "2026-02-01"
select select "2026-01-01"
select select "2026-02-01"
click at [831, 447] on icon "button" at bounding box center [827, 454] width 9 height 15
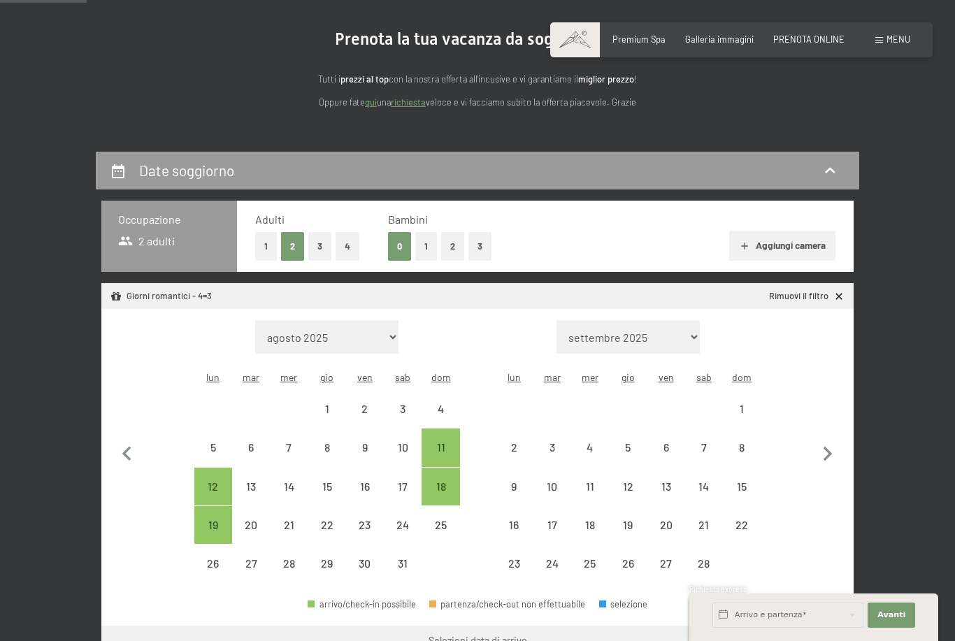
select select "2026-02-01"
select select "2026-03-01"
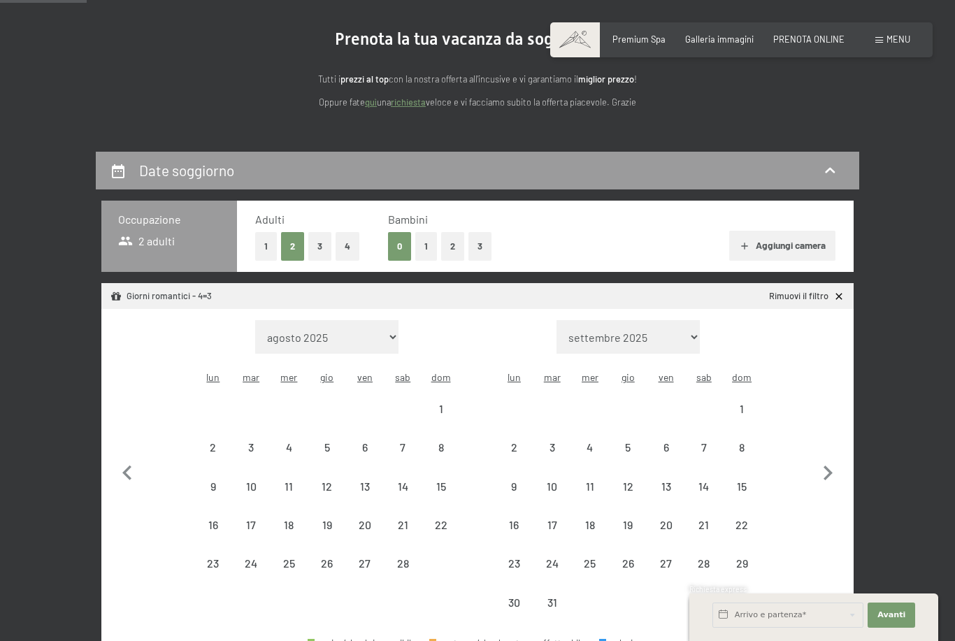
select select "2026-02-01"
select select "2026-03-01"
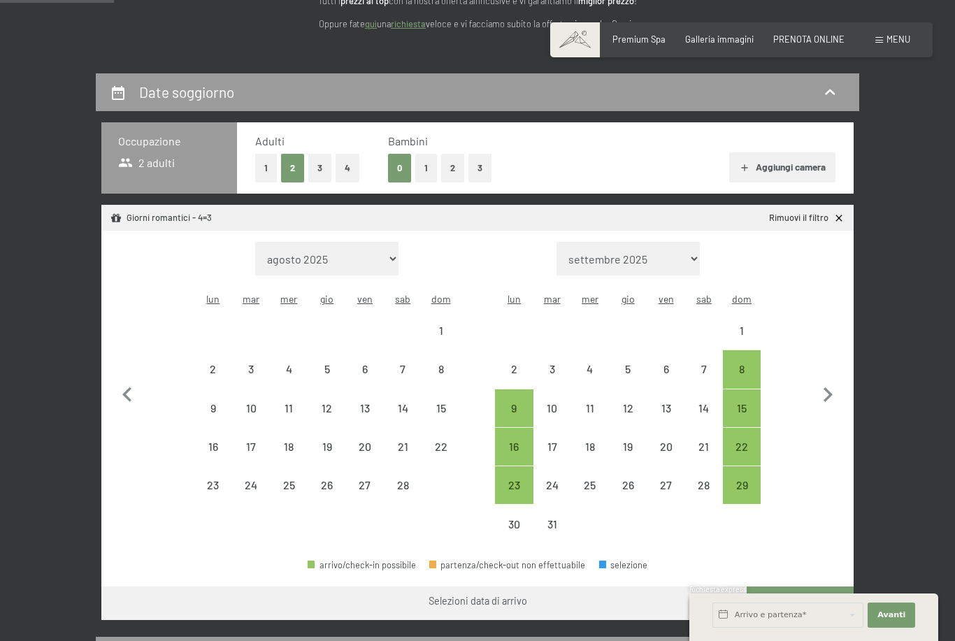
scroll to position [222, 0]
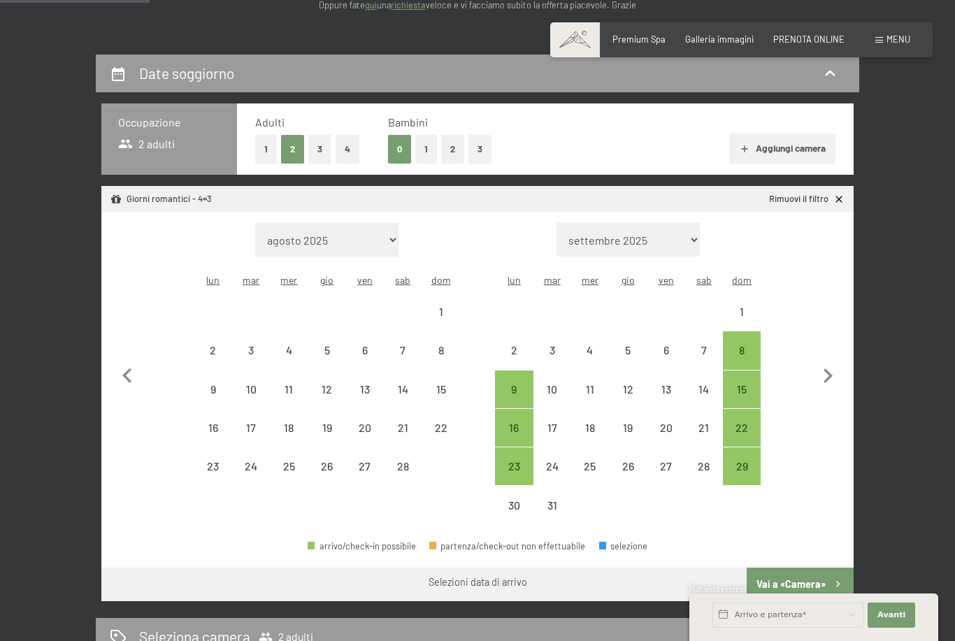
click at [832, 370] on icon "button" at bounding box center [827, 375] width 29 height 29
select select "2026-03-01"
select select "2026-04-01"
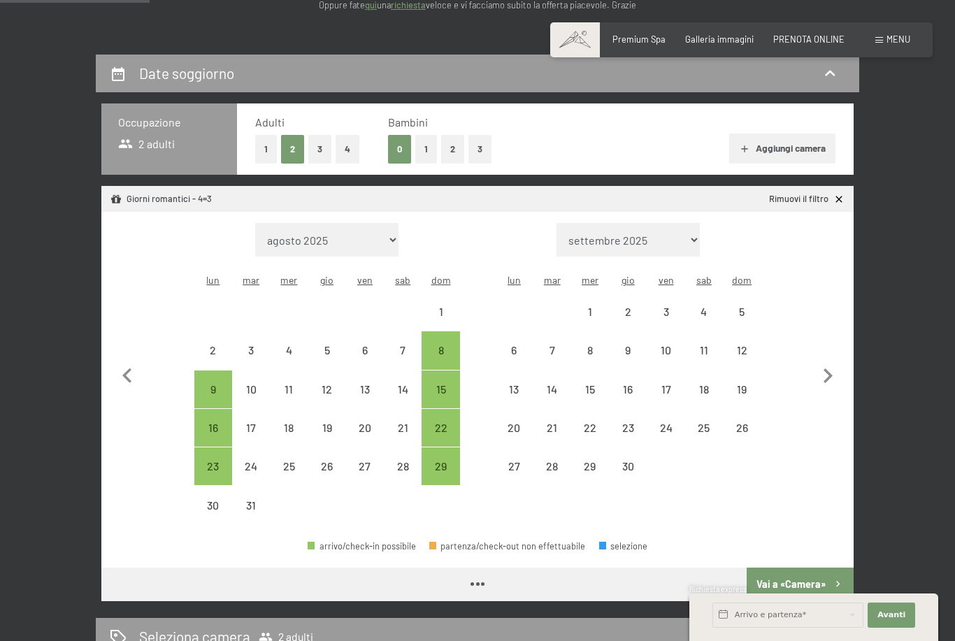
select select "2026-03-01"
select select "2026-04-01"
click at [831, 370] on icon "button" at bounding box center [827, 375] width 29 height 29
select select "2026-04-01"
select select "2026-05-01"
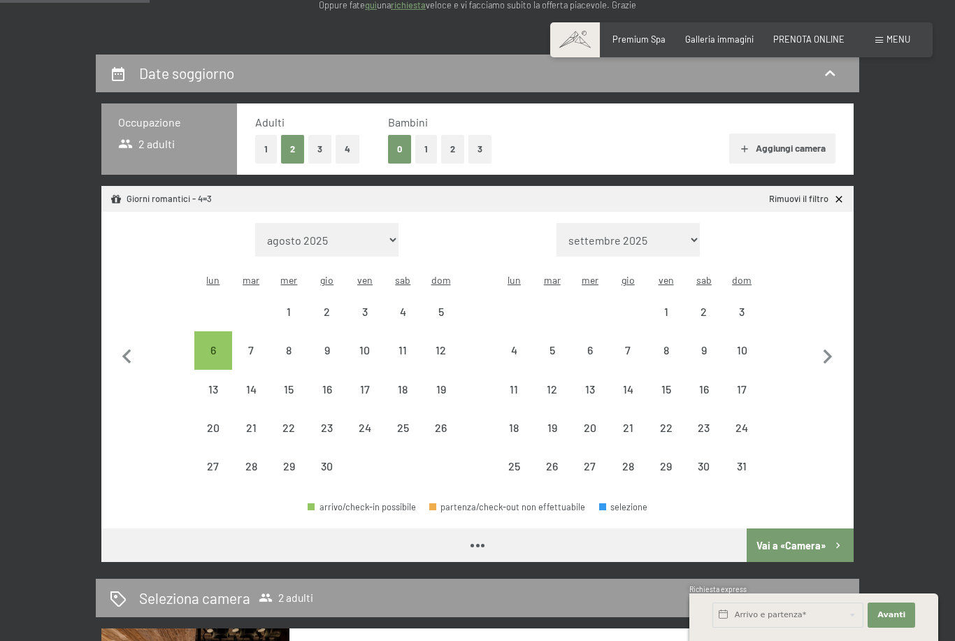
select select "2026-04-01"
select select "2026-05-01"
click at [825, 357] on icon "button" at bounding box center [827, 356] width 29 height 29
select select "2026-05-01"
select select "2026-06-01"
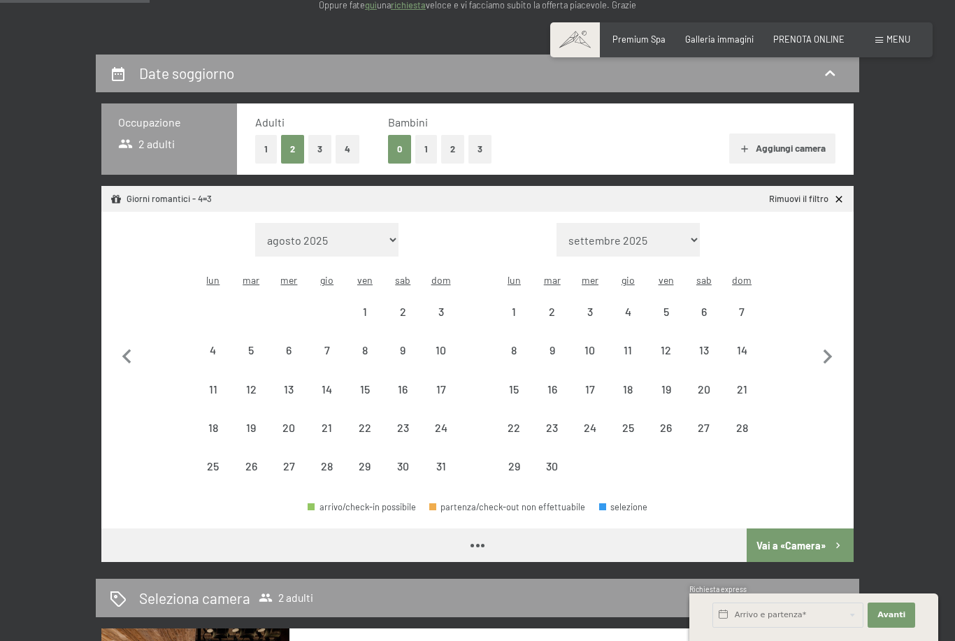
select select "2026-05-01"
select select "2026-06-01"
click at [829, 354] on icon "button" at bounding box center [827, 356] width 29 height 29
select select "2026-06-01"
select select "2026-07-01"
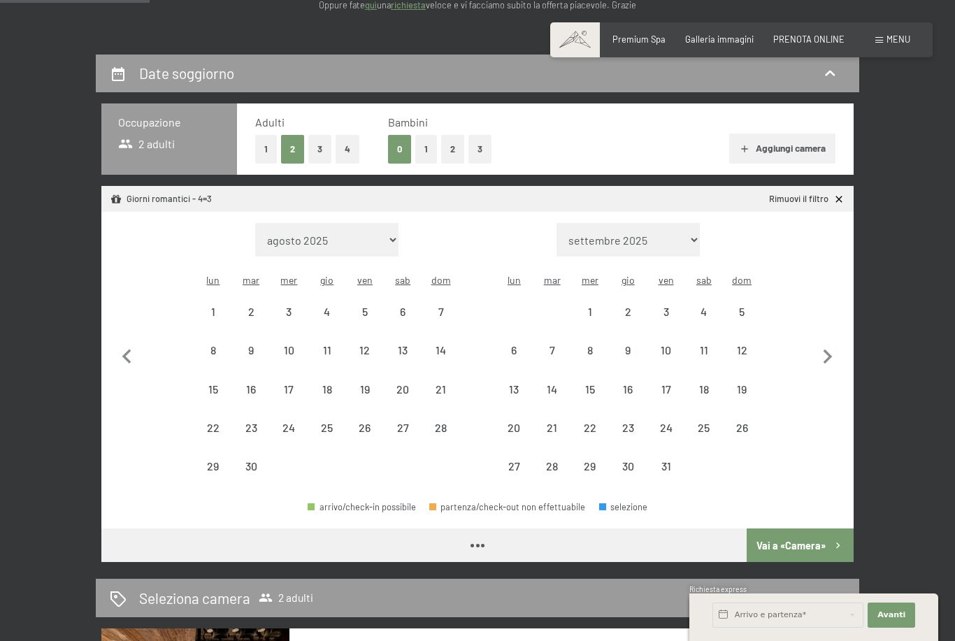
select select "2026-06-01"
select select "2026-07-01"
click at [829, 353] on icon "button" at bounding box center [827, 356] width 29 height 29
select select "2026-07-01"
select select "2026-08-01"
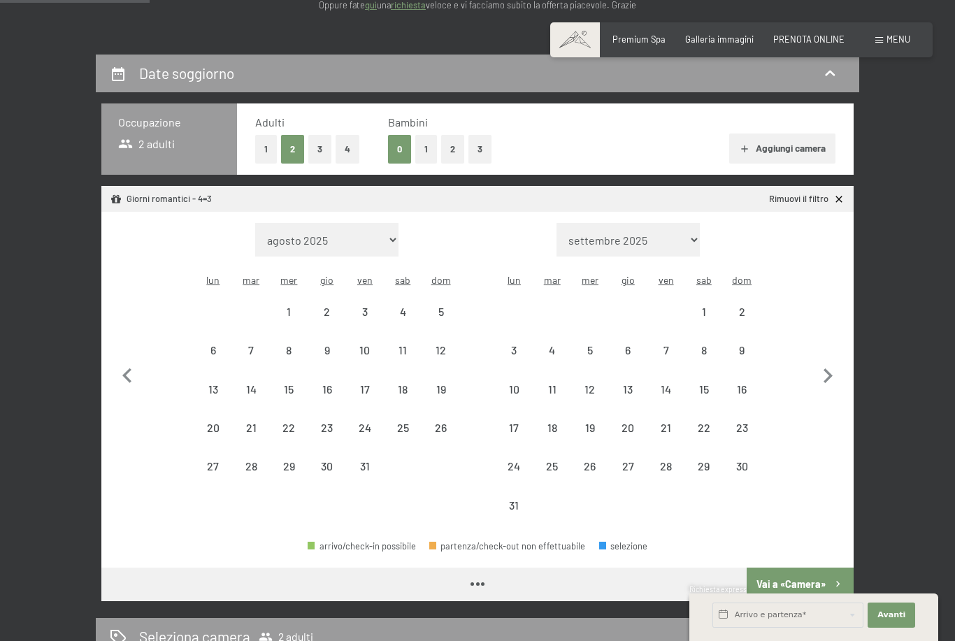
select select "2026-07-01"
select select "2026-08-01"
click at [835, 361] on icon "button" at bounding box center [827, 375] width 29 height 29
select select "2026-08-01"
select select "2026-09-01"
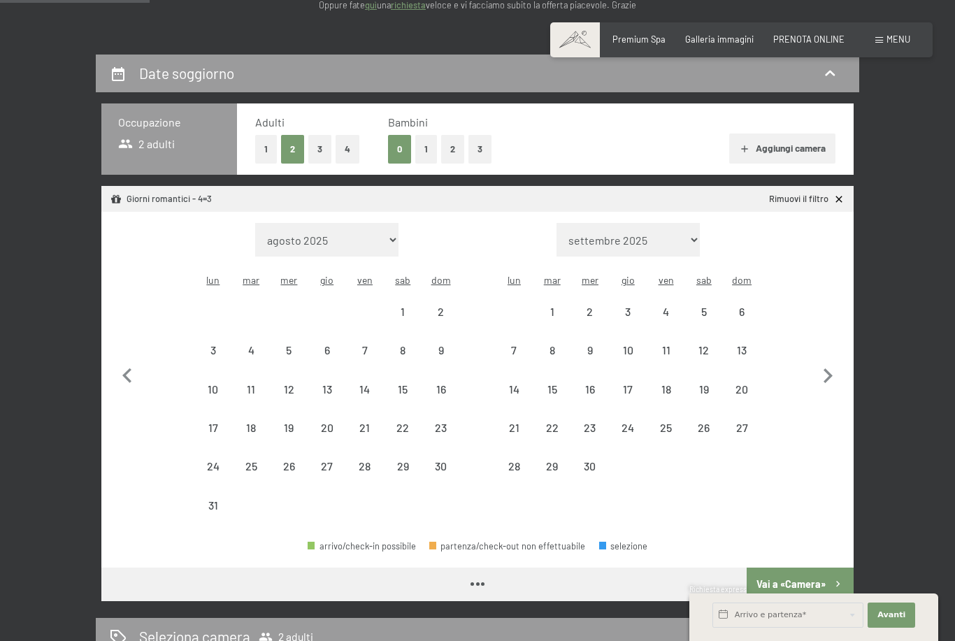
select select "2026-08-01"
select select "2026-09-01"
click at [832, 363] on icon "button" at bounding box center [827, 375] width 29 height 29
select select "2026-09-01"
select select "2026-10-01"
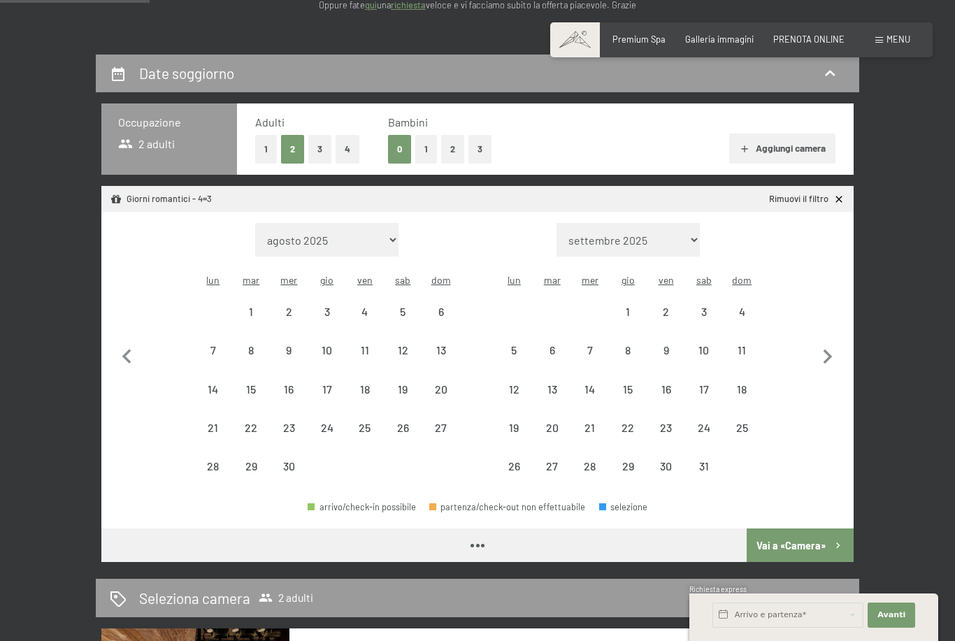
select select "2026-09-01"
select select "2026-10-01"
click at [834, 350] on icon "button" at bounding box center [827, 356] width 29 height 29
select select "2026-10-01"
select select "2026-11-01"
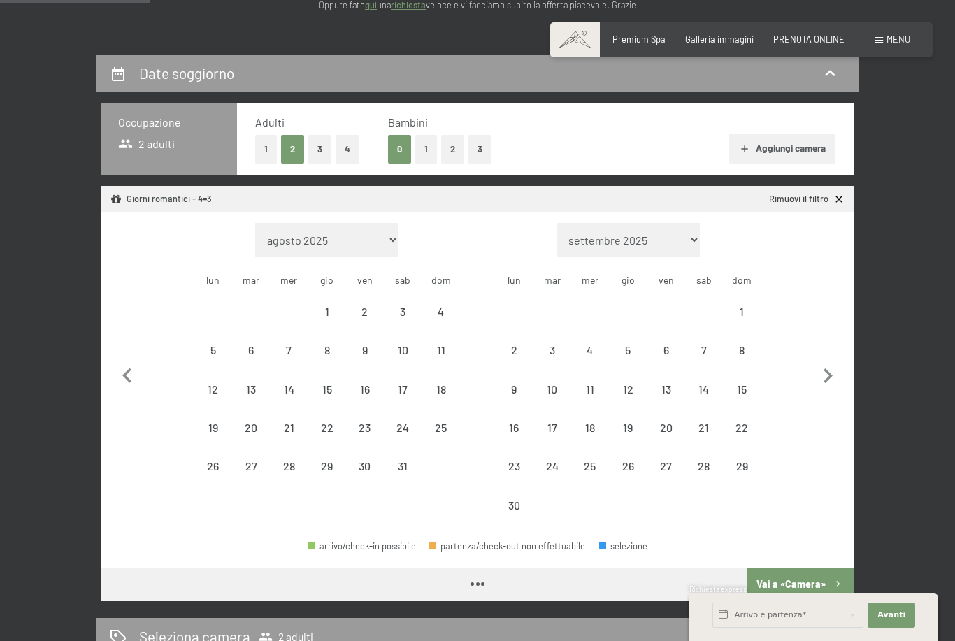
select select "2026-10-01"
select select "2026-11-01"
click at [834, 363] on icon "button" at bounding box center [827, 375] width 29 height 29
select select "2026-11-01"
select select "2026-12-01"
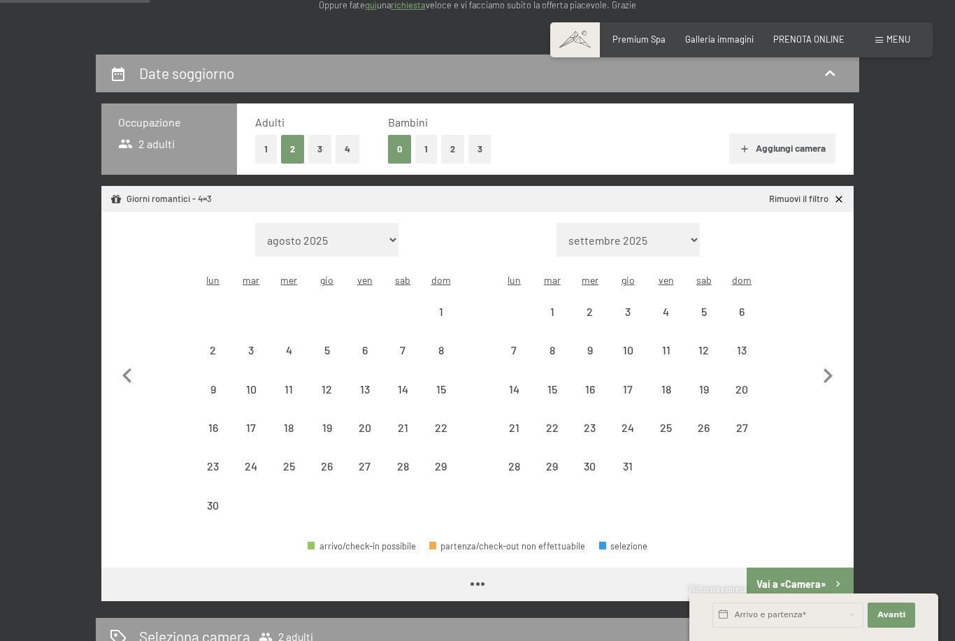
select select "2026-11-01"
select select "2026-12-01"
click at [133, 363] on icon "button" at bounding box center [127, 375] width 29 height 29
select select "2026-10-01"
select select "2026-11-01"
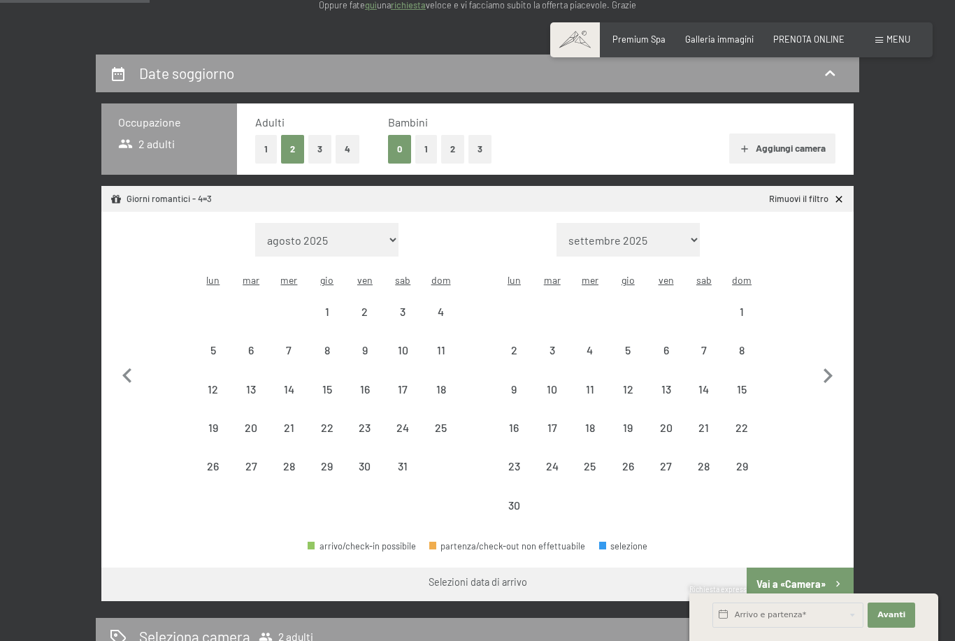
click at [131, 364] on icon "button" at bounding box center [127, 375] width 29 height 29
select select "2026-09-01"
select select "2026-10-01"
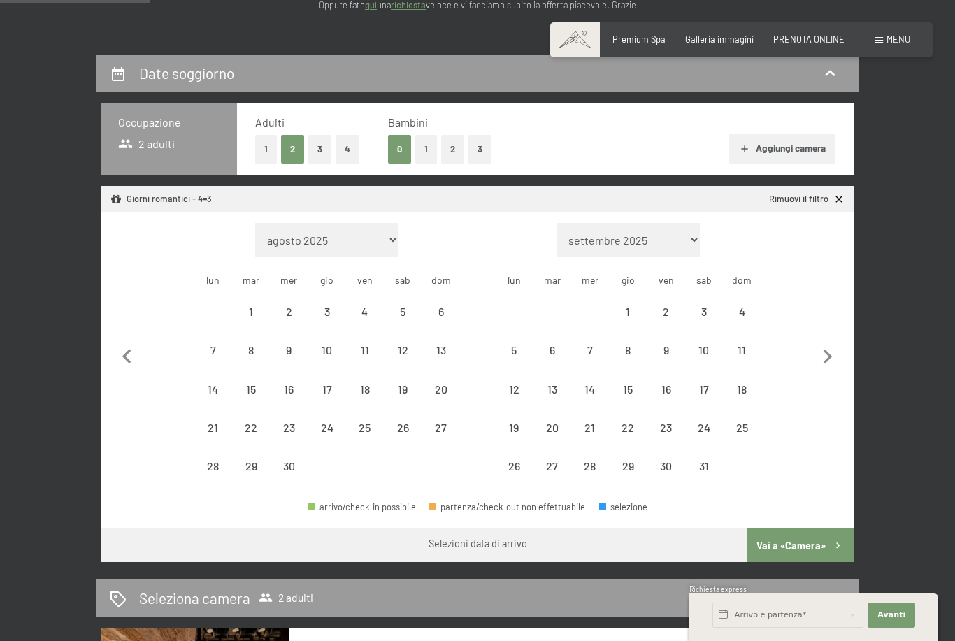
click at [124, 359] on icon "button" at bounding box center [127, 356] width 29 height 29
select select "2026-08-01"
select select "2026-09-01"
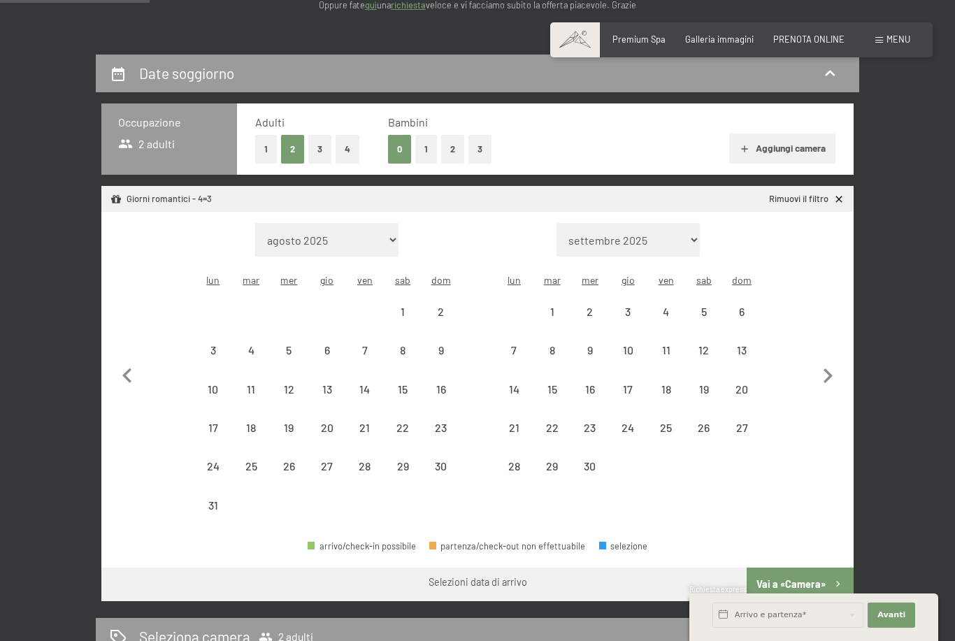
click at [122, 348] on button "button" at bounding box center [127, 373] width 29 height 301
select select "2026-07-01"
select select "2026-08-01"
click at [125, 347] on button "button" at bounding box center [127, 373] width 29 height 301
select select "2026-06-01"
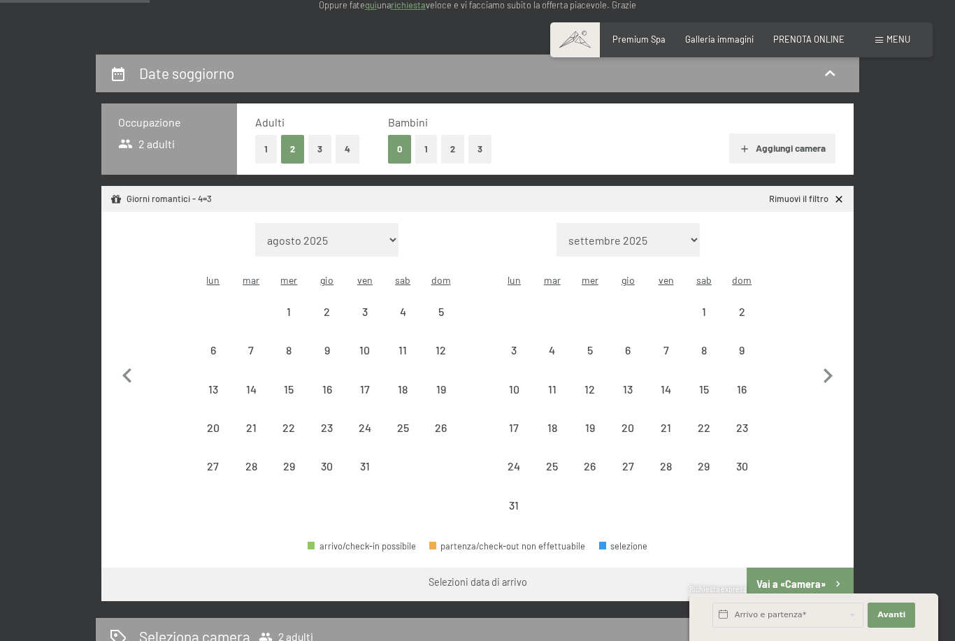
select select "2026-07-01"
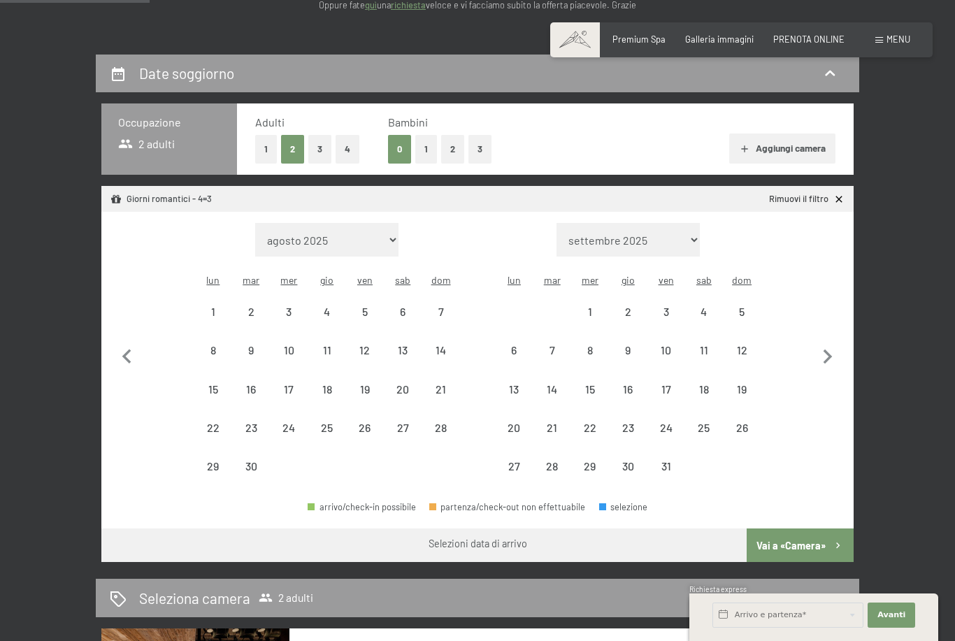
click at [126, 342] on icon "button" at bounding box center [127, 356] width 29 height 29
select select "2026-05-01"
select select "2026-06-01"
click at [122, 342] on icon "button" at bounding box center [127, 356] width 29 height 29
select select "2026-04-01"
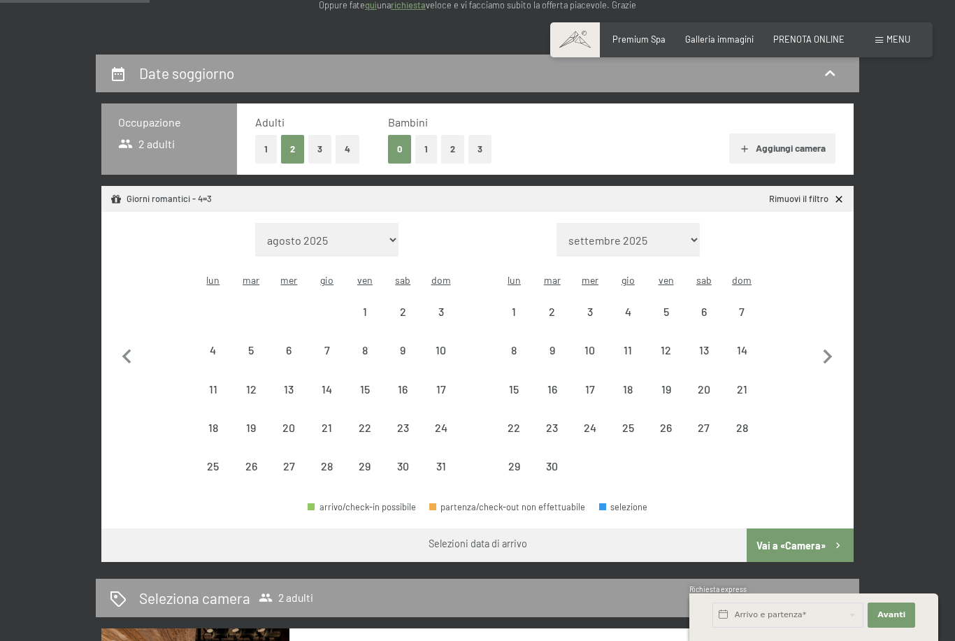
select select "2026-05-01"
click at [201, 345] on div "6" at bounding box center [213, 362] width 35 height 35
select select "2026-04-01"
select select "2026-05-01"
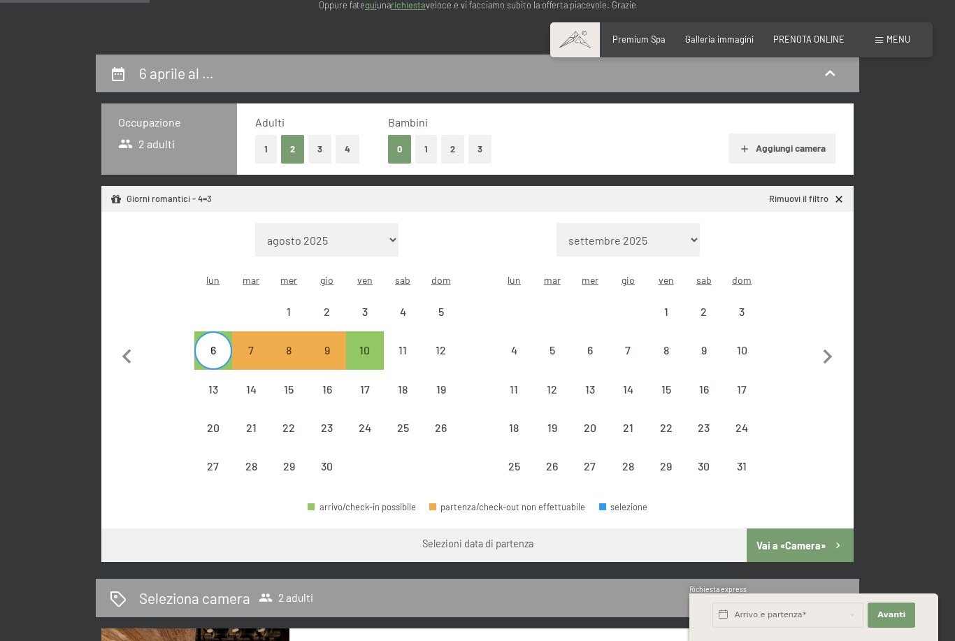
click at [363, 345] on div "10" at bounding box center [364, 362] width 35 height 35
select select "2026-04-01"
select select "2026-05-01"
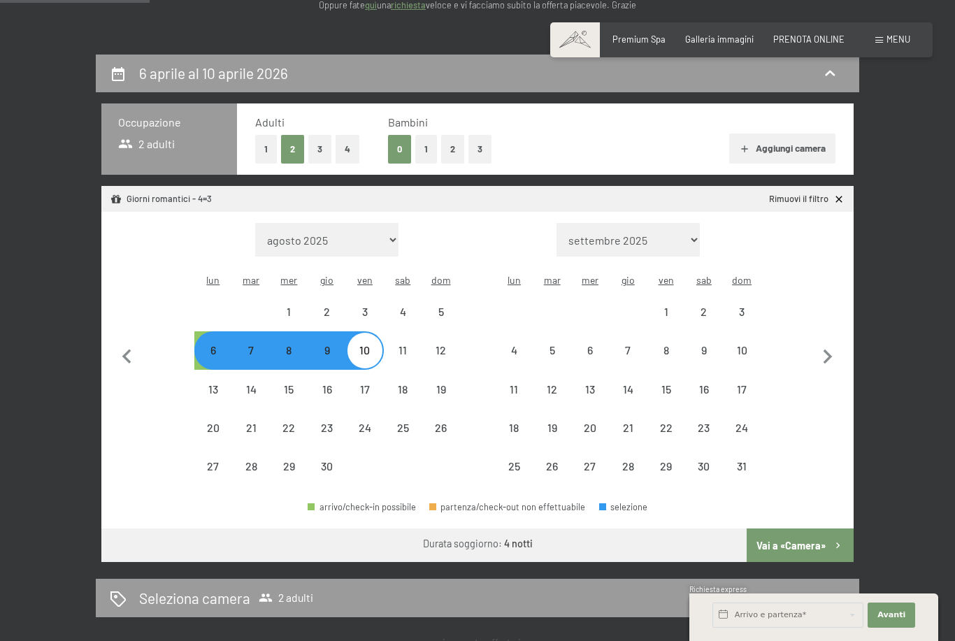
select select "2025-11-01"
select select "2025-12-01"
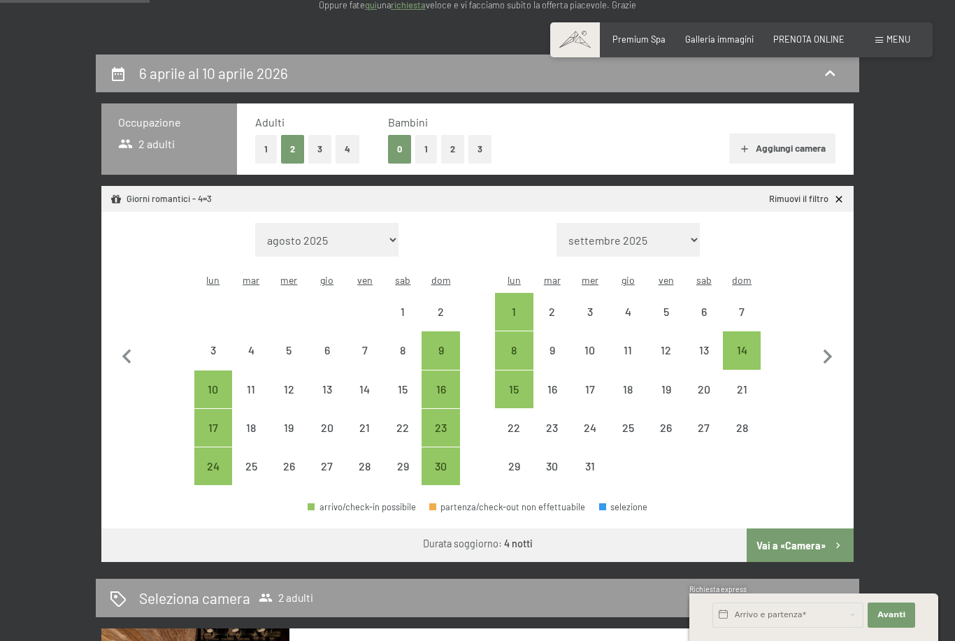
click at [817, 534] on button "Vai a «Camera»" at bounding box center [799, 545] width 107 height 34
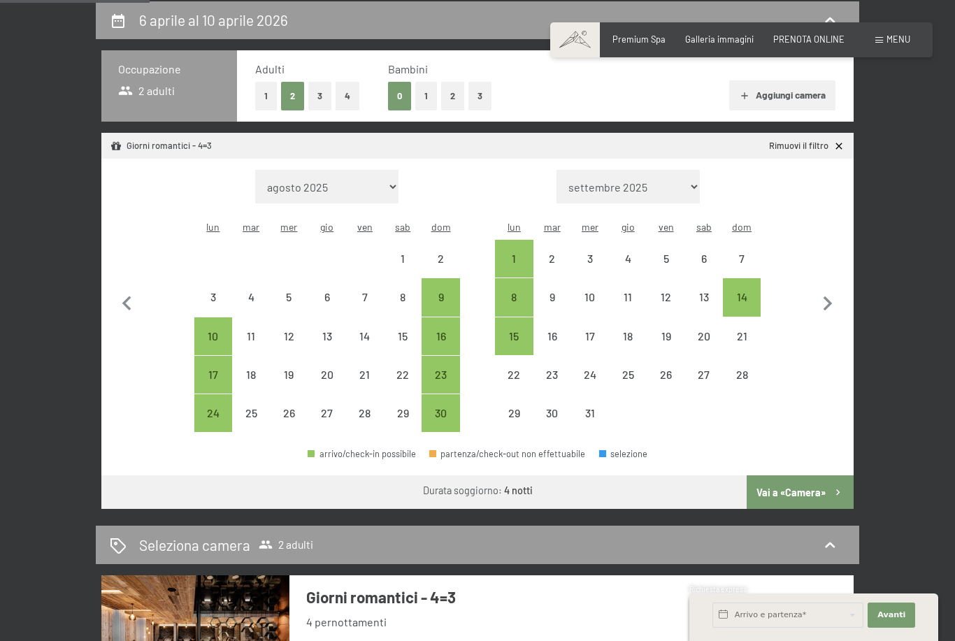
select select "2025-11-01"
select select "2025-12-01"
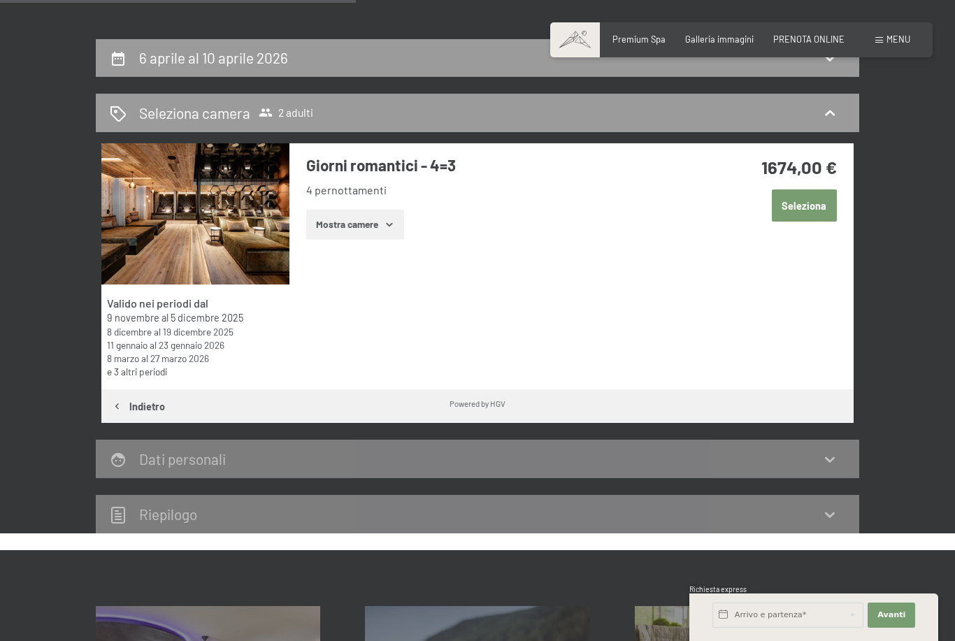
scroll to position [0, 0]
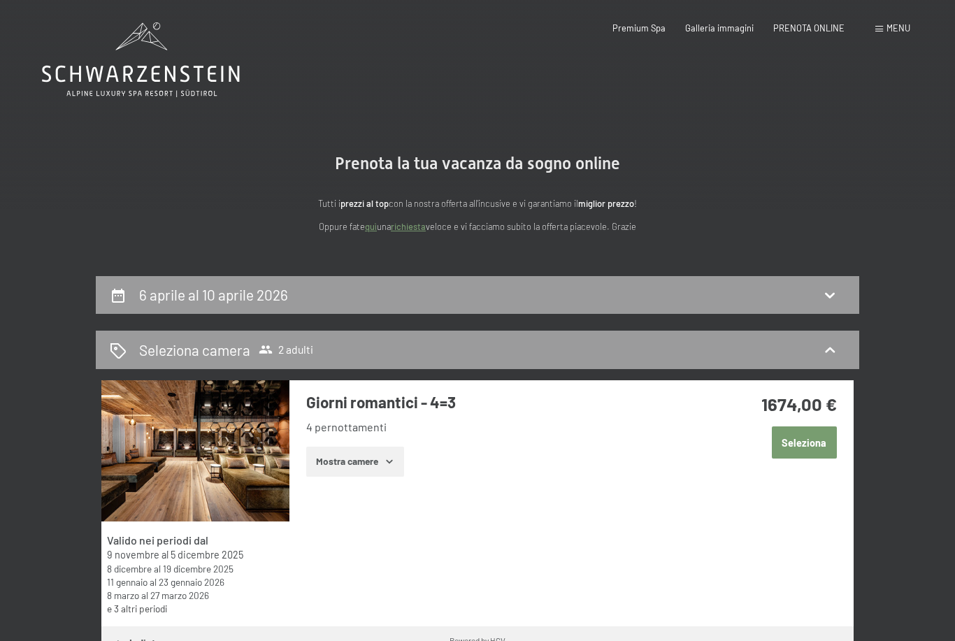
click at [810, 31] on span "PRENOTA ONLINE" at bounding box center [808, 27] width 71 height 11
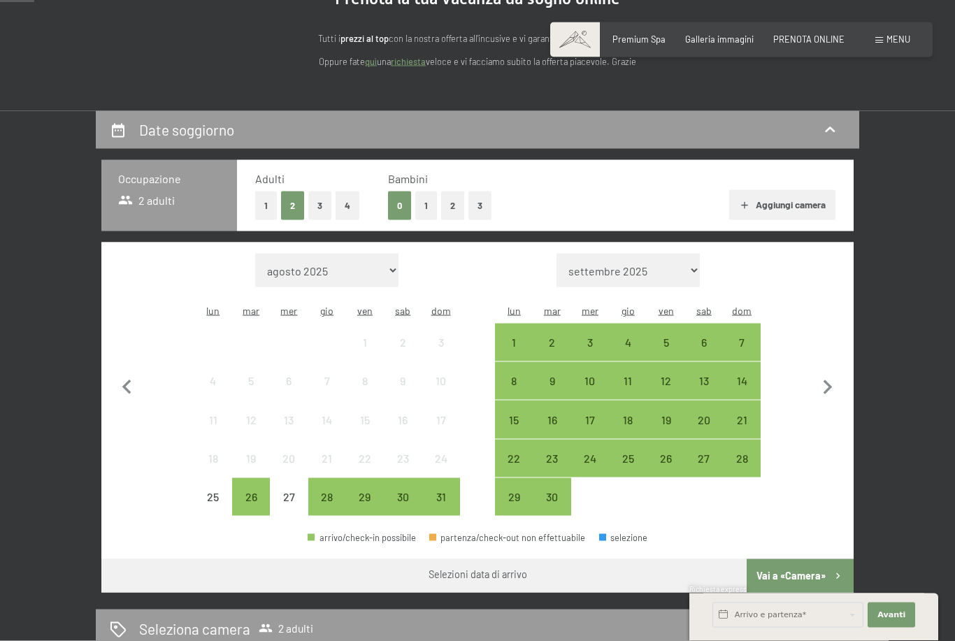
scroll to position [166, 0]
click at [519, 336] on div "1" at bounding box center [513, 353] width 35 height 35
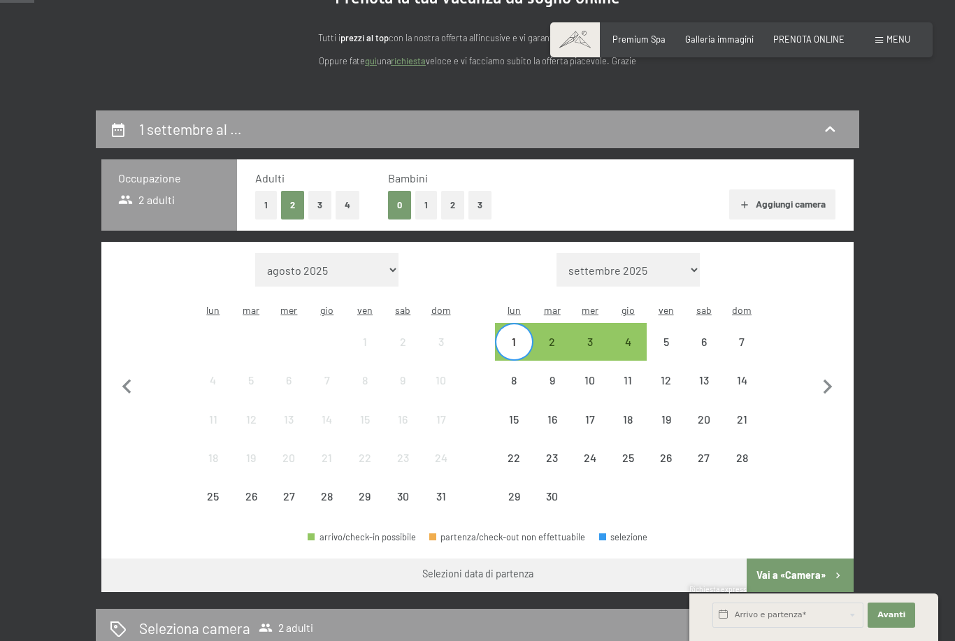
click at [642, 336] on div "4" at bounding box center [627, 353] width 35 height 35
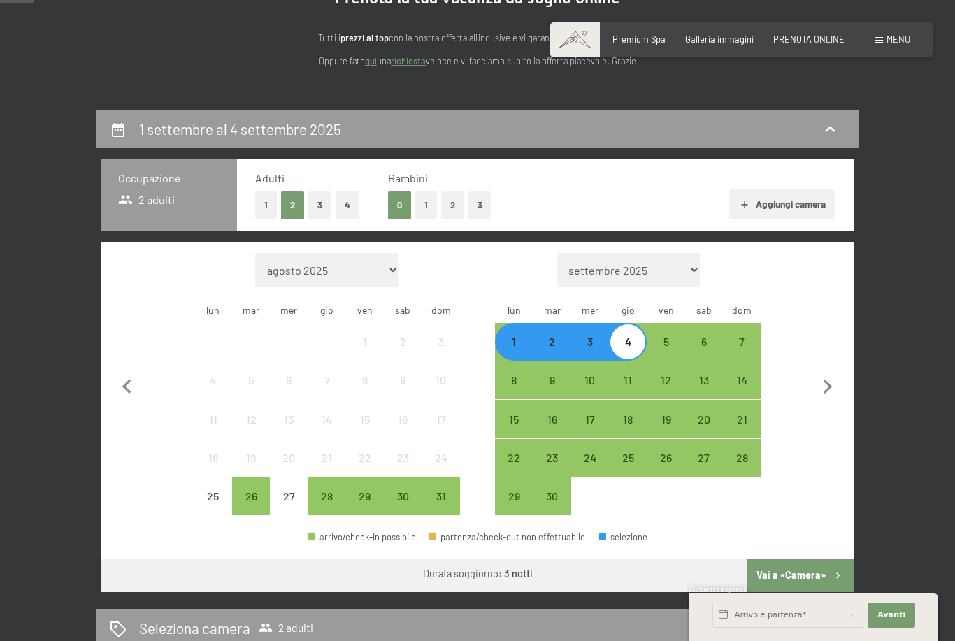
click at [809, 560] on button "Vai a «Camera»" at bounding box center [799, 575] width 107 height 34
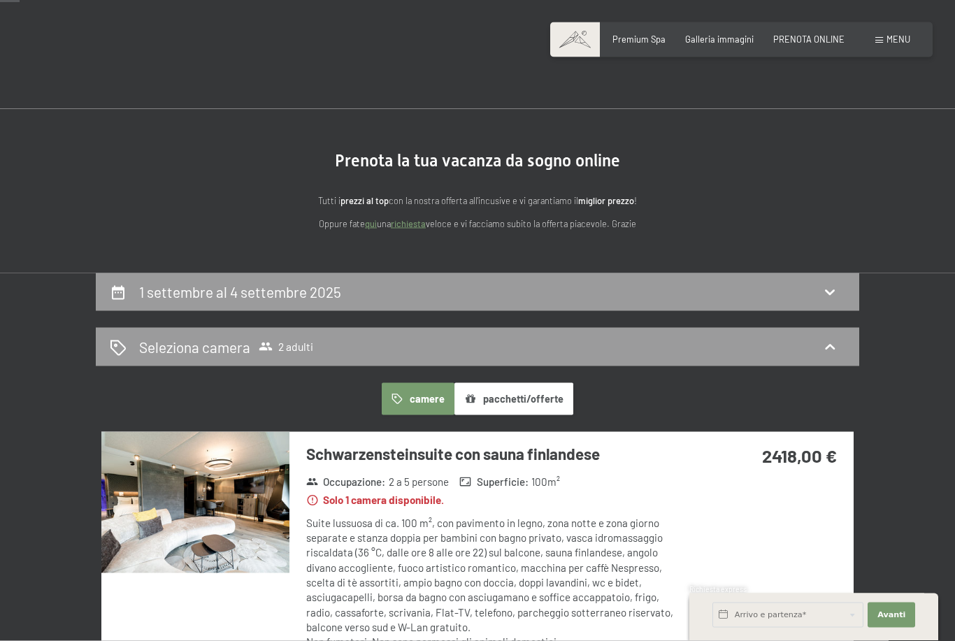
scroll to position [0, 0]
